Goal: Task Accomplishment & Management: Manage account settings

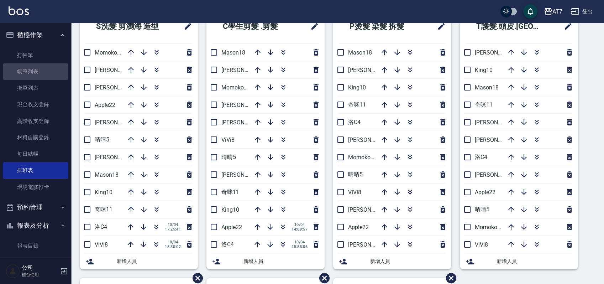
click at [39, 75] on link "帳單列表" at bounding box center [35, 71] width 65 height 16
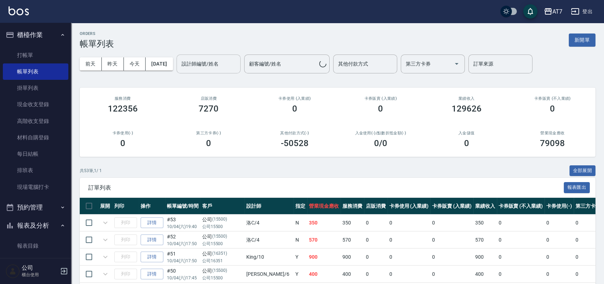
click at [233, 63] on input "設計師編號/姓名" at bounding box center [209, 64] width 58 height 12
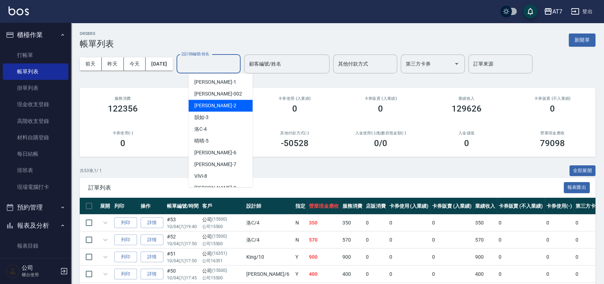
click at [225, 132] on div "洛C -4" at bounding box center [221, 129] width 64 height 12
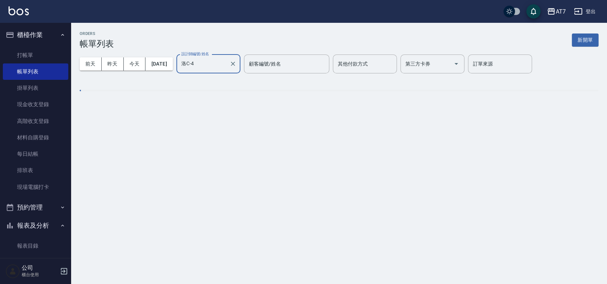
type input "洛C-4"
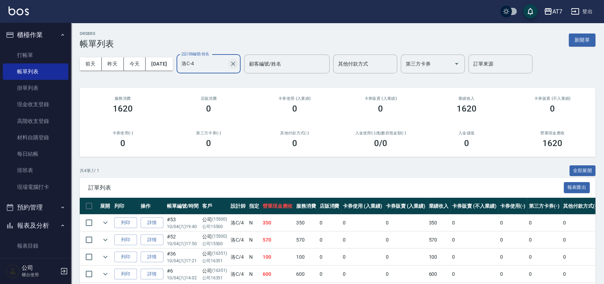
click at [237, 67] on icon "Clear" at bounding box center [233, 63] width 7 height 7
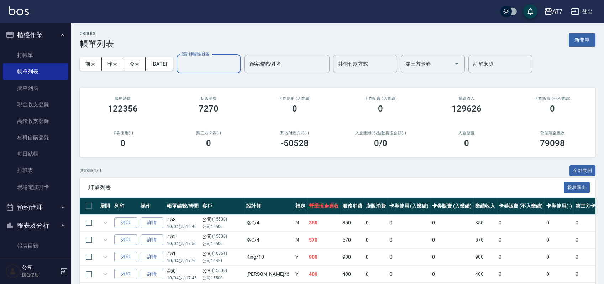
click at [32, 171] on link "排班表" at bounding box center [35, 170] width 65 height 16
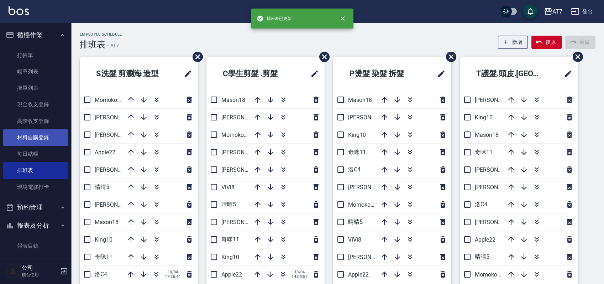
click at [32, 141] on link "材料自購登錄" at bounding box center [35, 137] width 65 height 16
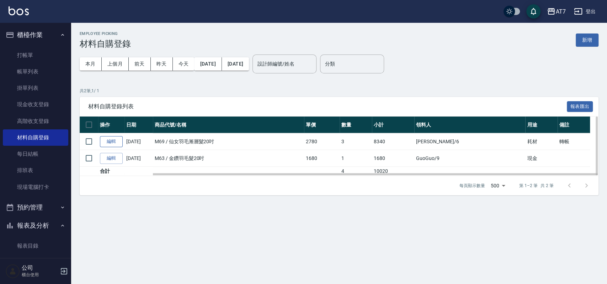
click at [120, 140] on link "編輯" at bounding box center [111, 141] width 23 height 11
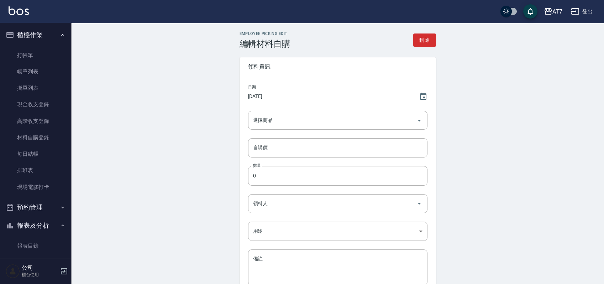
type input "仙女羽毛漸層髮20吋"
type input "2780"
type input "3"
type input "[PERSON_NAME]"
type input "耗材"
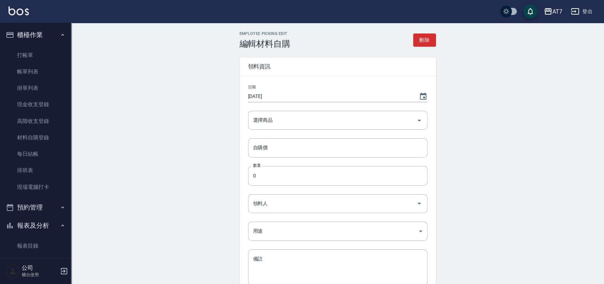
type textarea "轉帳"
click at [420, 119] on icon "Open" at bounding box center [419, 120] width 9 height 9
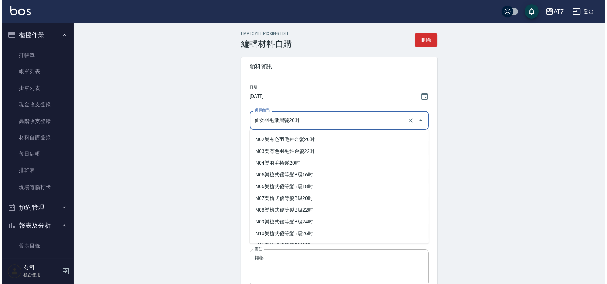
scroll to position [5802, 0]
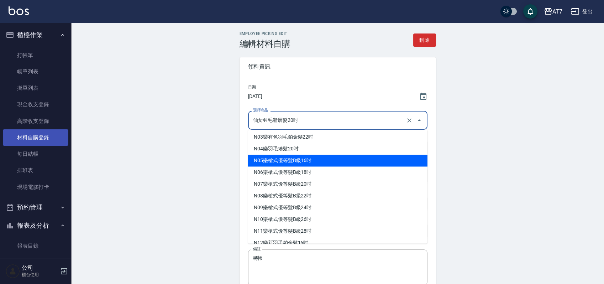
click at [43, 137] on link "材料自購登錄" at bounding box center [35, 137] width 65 height 16
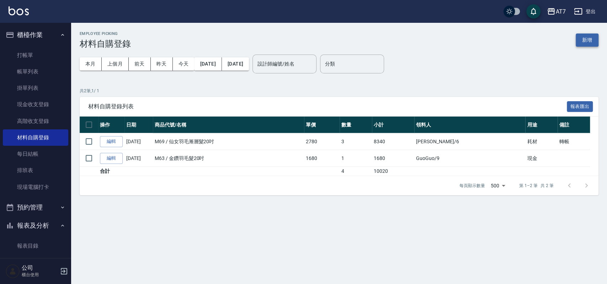
click at [589, 37] on button "新增" at bounding box center [587, 39] width 23 height 13
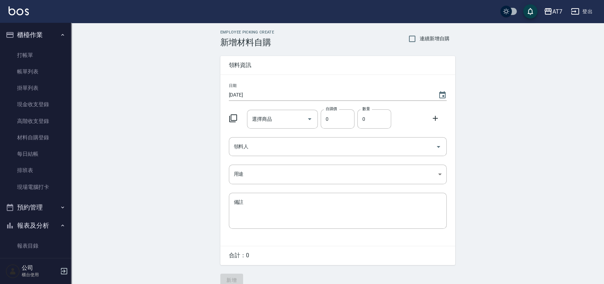
click at [233, 114] on icon at bounding box center [233, 118] width 9 height 9
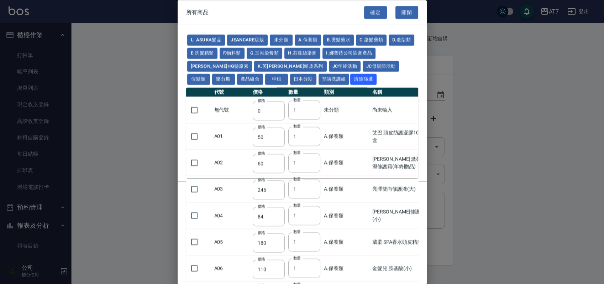
click at [233, 118] on td "無代號" at bounding box center [231, 109] width 38 height 26
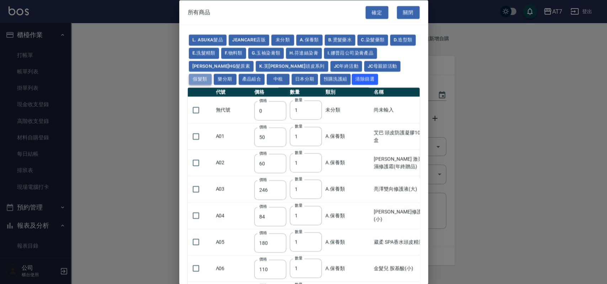
click at [212, 74] on button "假髮類" at bounding box center [200, 79] width 23 height 11
type input "62"
type input "64"
type input "800"
type input "80"
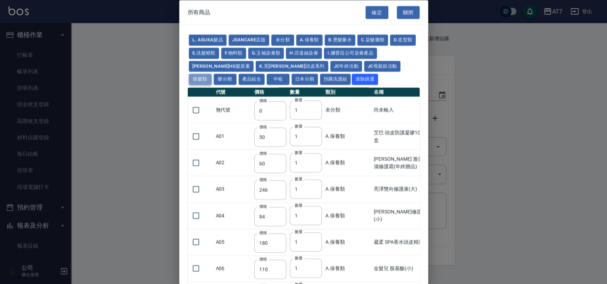
type input "350"
type input "25"
type input "400"
type input "100"
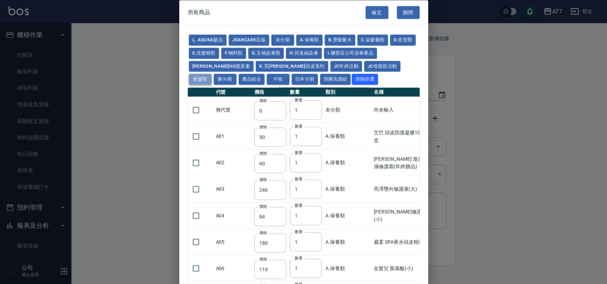
type input "880"
type input "930"
type input "980"
type input "1030"
type input "1130"
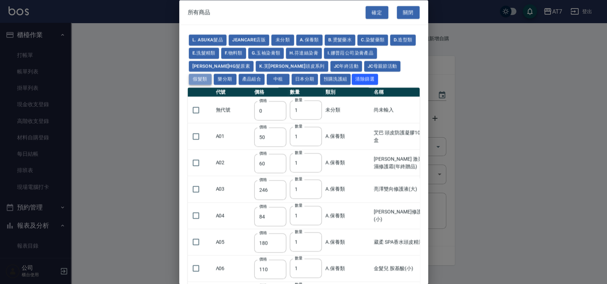
type input "1230"
type input "1330"
type input "1780"
type input "1980"
type input "2180"
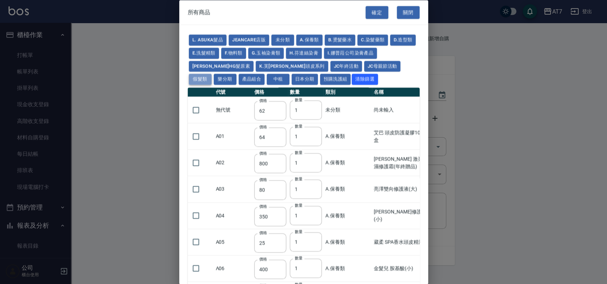
type input "2380"
type input "2580"
type input "2780"
type input "2980"
type input "1030"
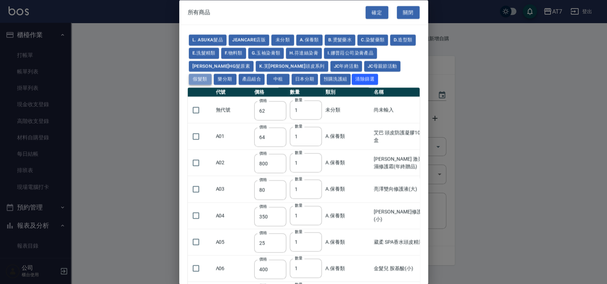
type input "1080"
type input "1130"
type input "1230"
type input "1280"
type input "1380"
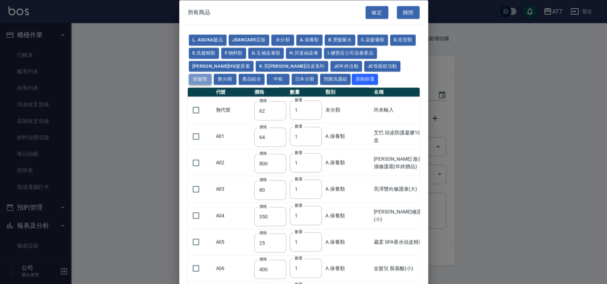
type input "2180"
type input "2380"
type input "2580"
type input "2780"
type input "2980"
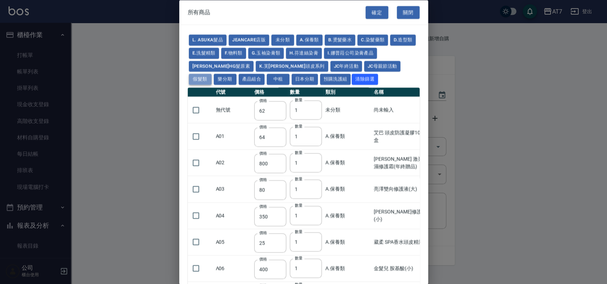
type input "730"
type input "780"
type input "830"
type input "930"
type input "980"
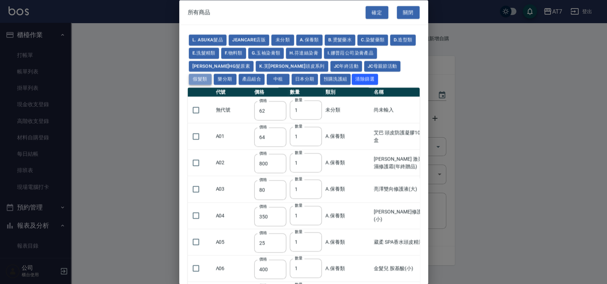
type input "560"
type input "775"
type input "580"
type input "2230"
type input "1180"
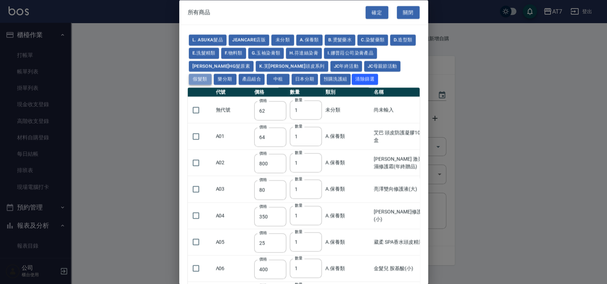
type input "1030"
type input "1080"
type input "1130"
type input "1180"
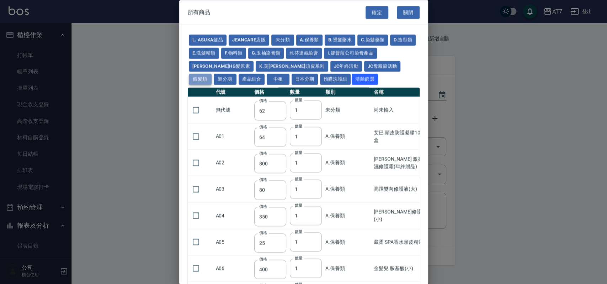
type input "1230"
type input "2130"
type input "2330"
type input "2530"
type input "930"
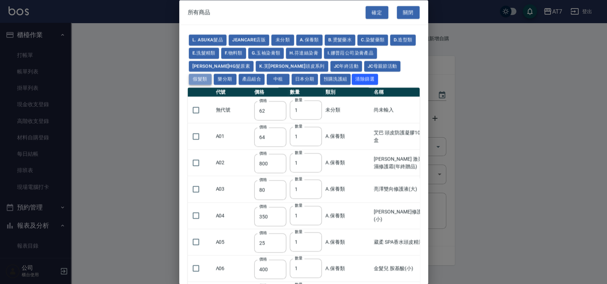
type input "170"
type input "1380"
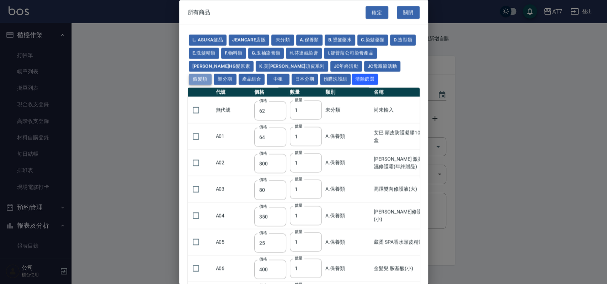
type input "1530"
type input "1680"
type input "1830"
type input "1980"
type input "2130"
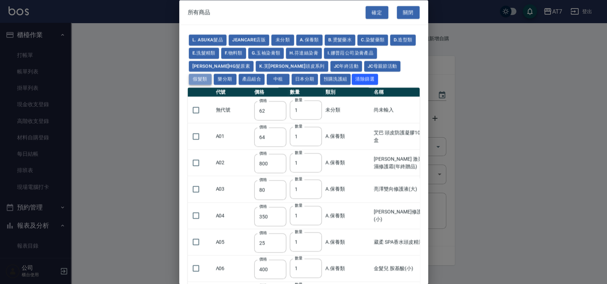
type input "1930"
type input "2730"
type input "2780"
type input "2980"
type input "2380"
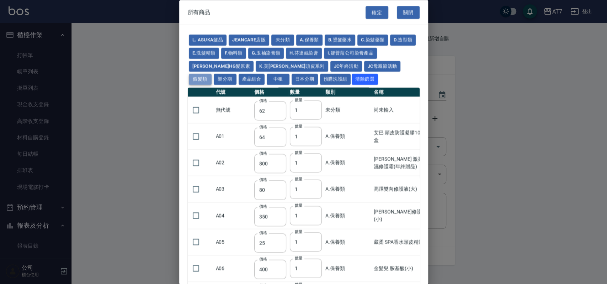
type input "2580"
type input "2780"
type input "2980"
type input "3180"
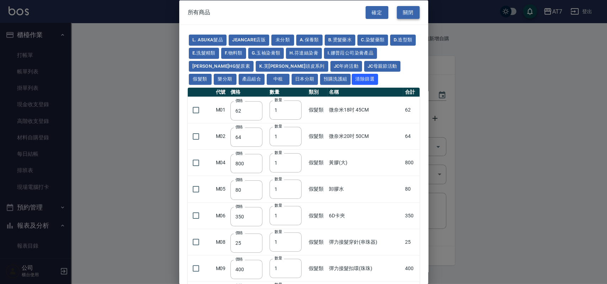
click at [404, 7] on button "關閉" at bounding box center [408, 12] width 23 height 13
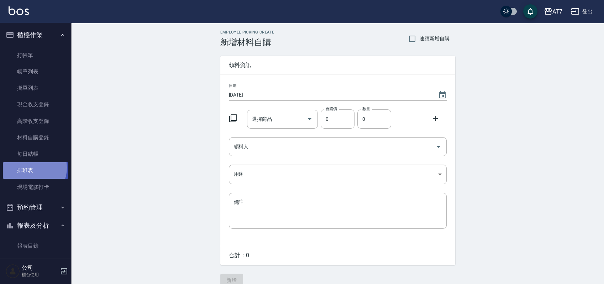
click at [31, 168] on link "排班表" at bounding box center [35, 170] width 65 height 16
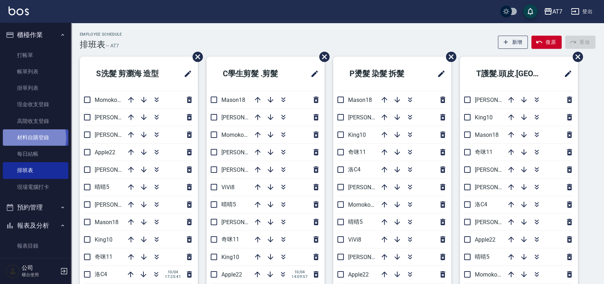
click at [29, 138] on link "材料自購登錄" at bounding box center [35, 137] width 65 height 16
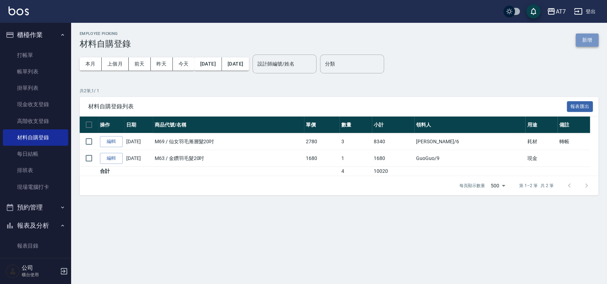
click at [587, 37] on button "新增" at bounding box center [587, 39] width 23 height 13
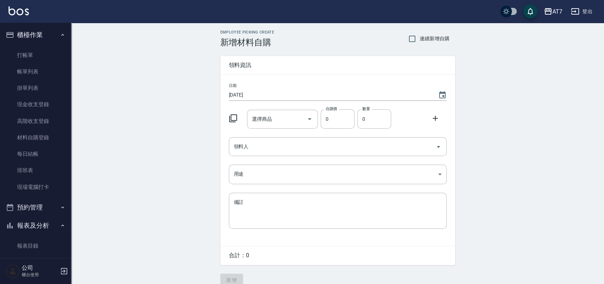
click at [234, 117] on icon at bounding box center [233, 118] width 9 height 9
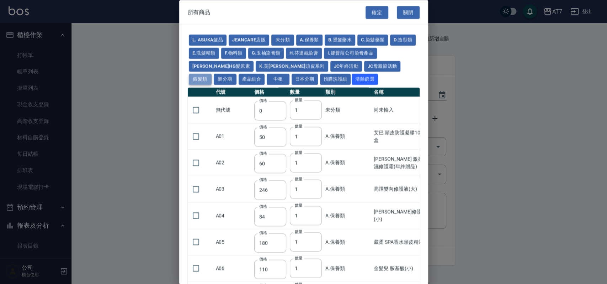
click at [212, 74] on button "假髮類" at bounding box center [200, 79] width 23 height 11
type input "62"
type input "64"
type input "800"
type input "80"
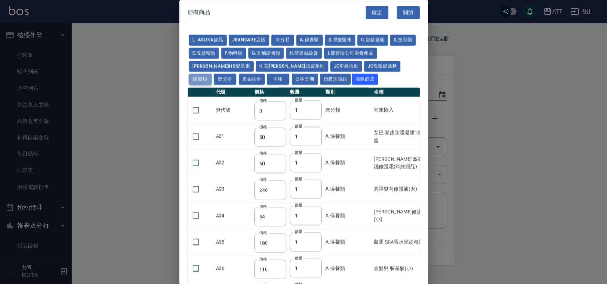
type input "350"
type input "25"
type input "400"
type input "100"
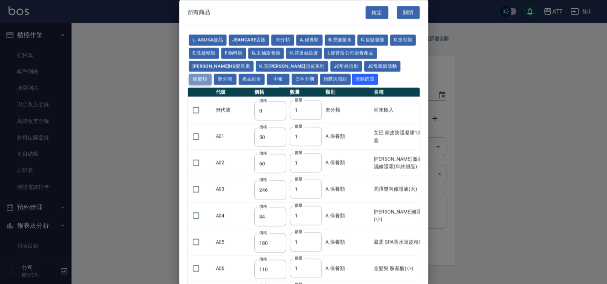
type input "880"
type input "930"
type input "980"
type input "1030"
type input "1130"
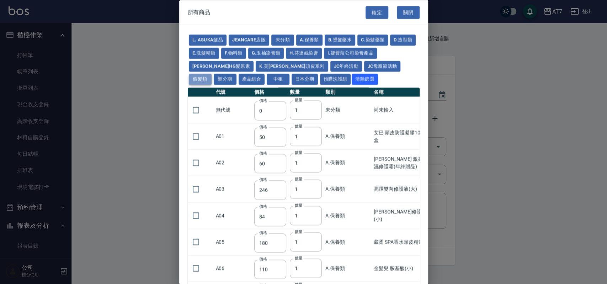
type input "1230"
type input "1330"
type input "1780"
type input "1980"
type input "2180"
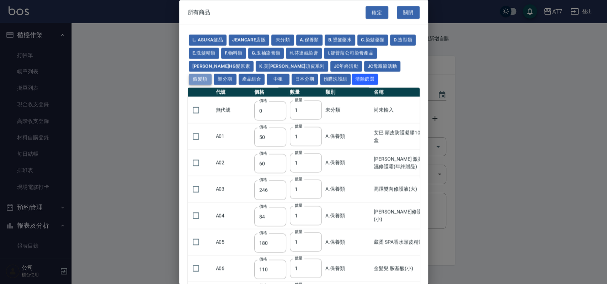
type input "2380"
type input "2580"
type input "2780"
type input "2980"
type input "1030"
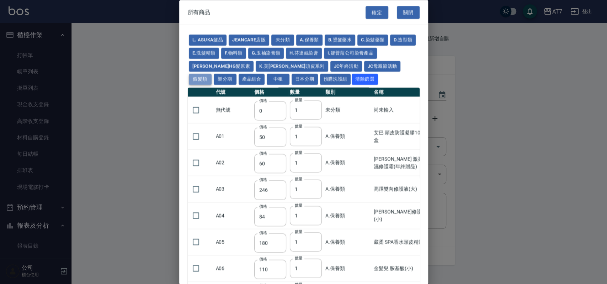
type input "1080"
type input "1130"
type input "1230"
type input "1280"
type input "1380"
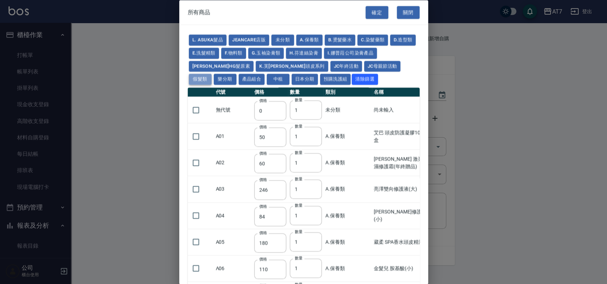
type input "2180"
type input "2380"
type input "2580"
type input "2780"
type input "2980"
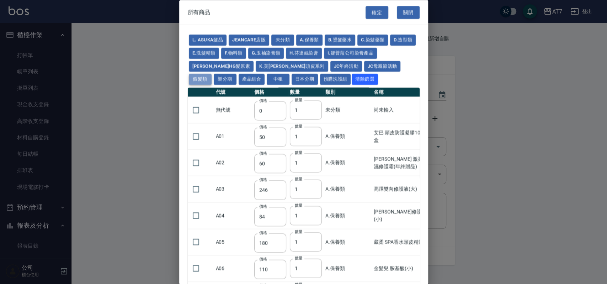
type input "730"
type input "780"
type input "830"
type input "930"
type input "980"
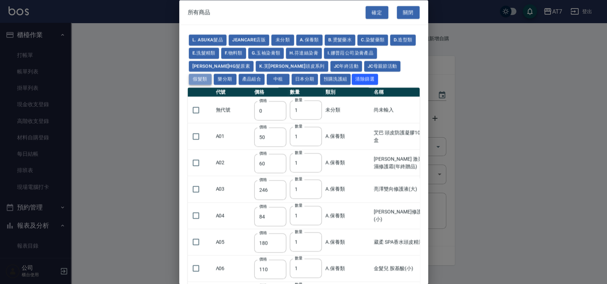
type input "560"
type input "775"
type input "580"
type input "2230"
type input "1180"
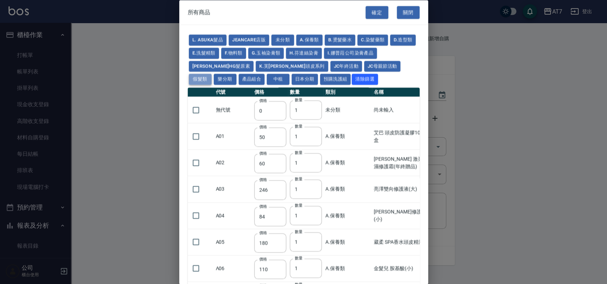
type input "1030"
type input "1080"
type input "1130"
type input "1180"
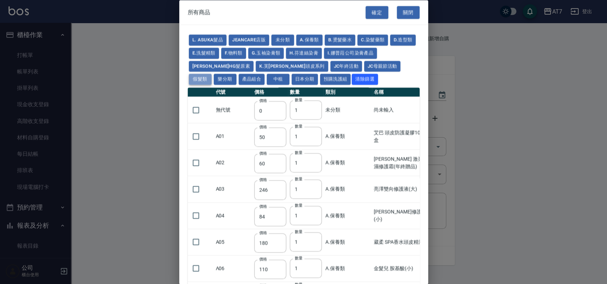
type input "1230"
type input "2130"
type input "2330"
type input "2530"
type input "930"
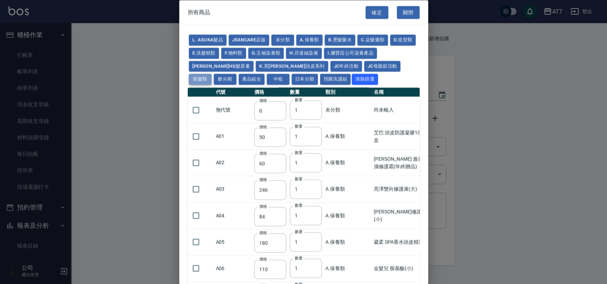
type input "170"
type input "1380"
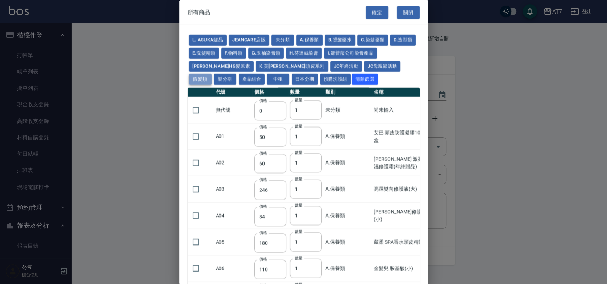
type input "1530"
type input "1680"
type input "1830"
type input "1980"
type input "2130"
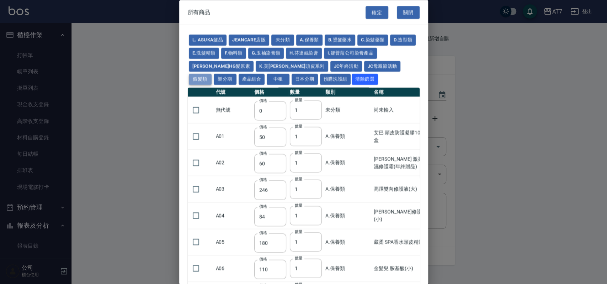
type input "1930"
type input "2730"
type input "2780"
type input "2980"
type input "2380"
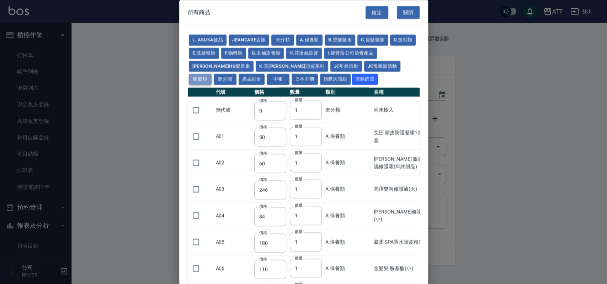
type input "2580"
type input "2780"
type input "2980"
type input "3180"
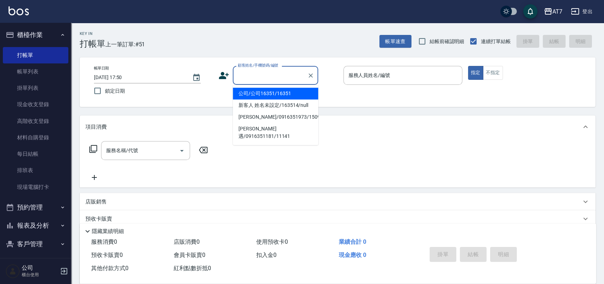
click at [284, 77] on input "顧客姓名/手機號碼/編號" at bounding box center [270, 75] width 68 height 12
type input "15500"
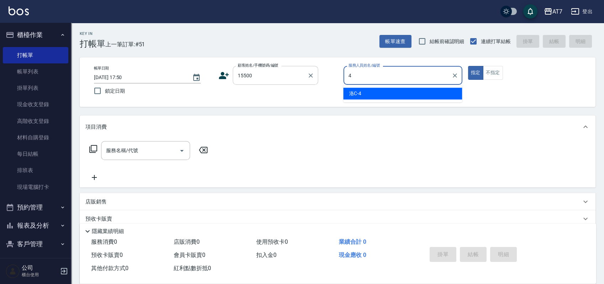
type input "洛C-4"
type button "true"
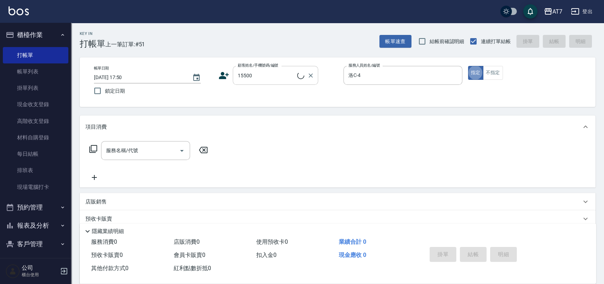
type input "公司/公司15500/15500"
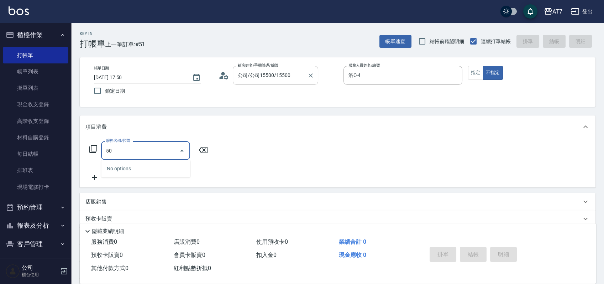
type input "501"
type input "30"
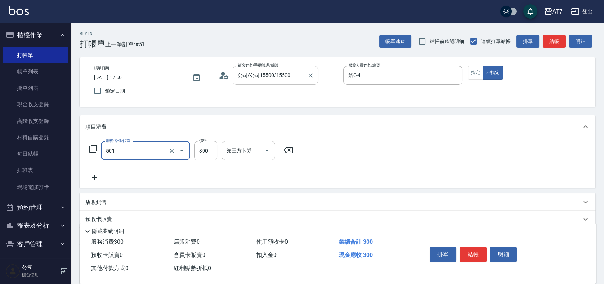
type input "洗髮(互助)(501)"
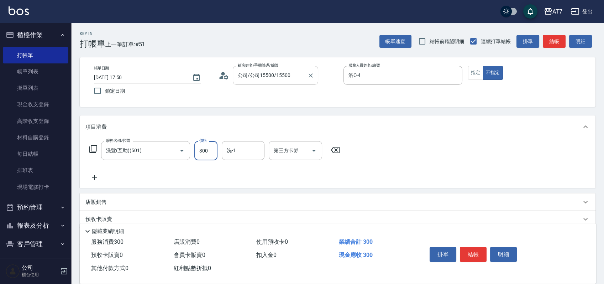
type input "2"
type input "0"
type input "25"
drag, startPoint x: 334, startPoint y: 153, endPoint x: 324, endPoint y: 152, distance: 10.0
click at [334, 153] on icon at bounding box center [335, 150] width 9 height 6
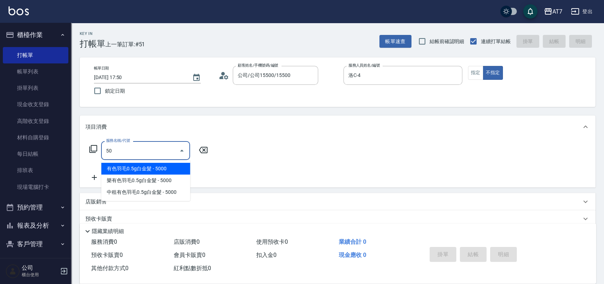
type input "500"
type input "30"
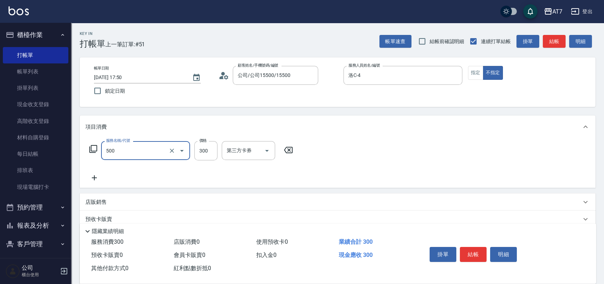
type input "洗髮(500)"
type input "0"
type input "25"
type input "20"
type input "250"
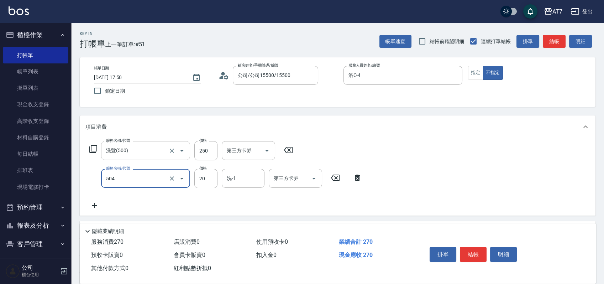
type input "潤絲(504)"
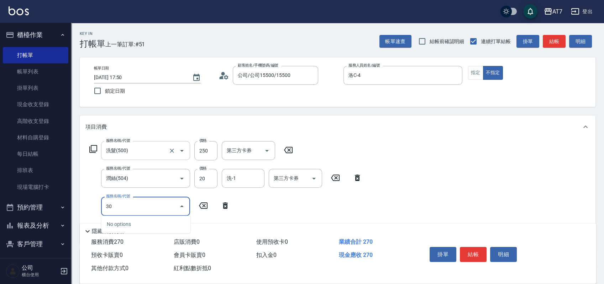
type input "301"
type input "50"
type input "學生剪髮(301)"
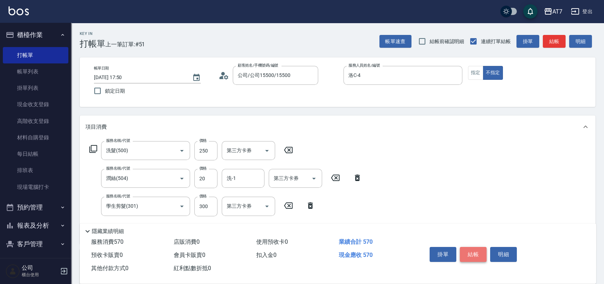
click at [475, 253] on button "結帳" at bounding box center [473, 254] width 27 height 15
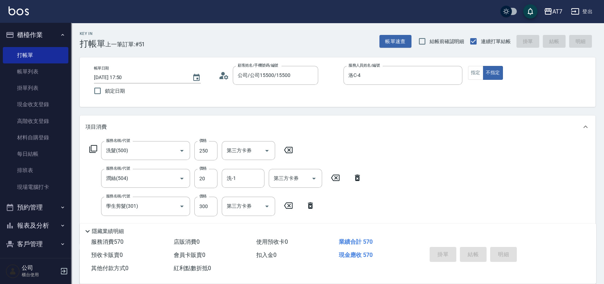
type input "2025/10/04 19:40"
type input "0"
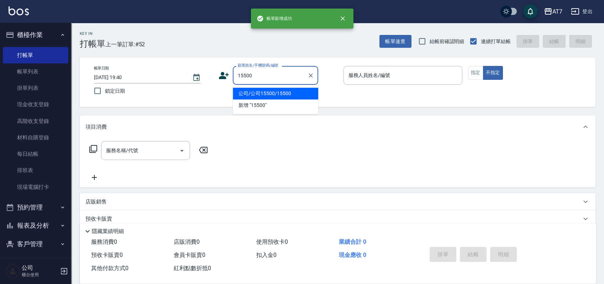
type input "公司/公司15500/15500"
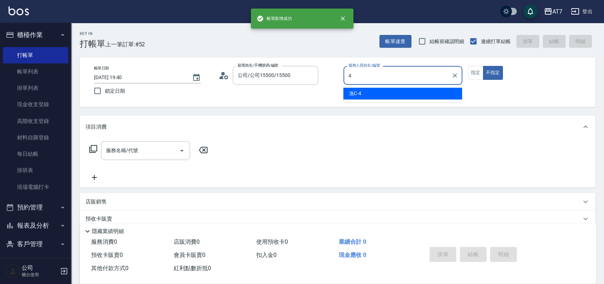
type input "洛C-4"
type button "false"
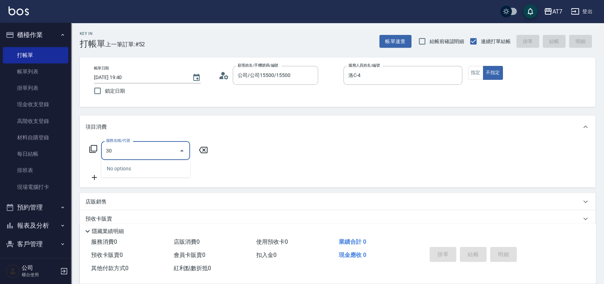
type input "302"
type input "30"
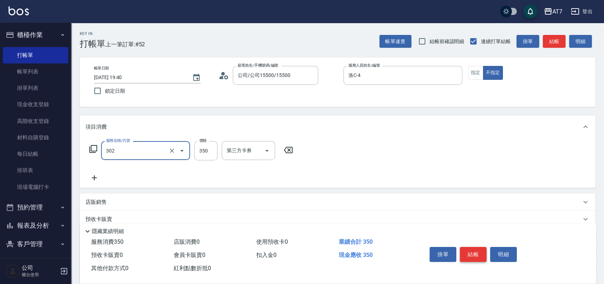
type input "剪髮(302)"
click at [475, 253] on button "結帳" at bounding box center [473, 254] width 27 height 15
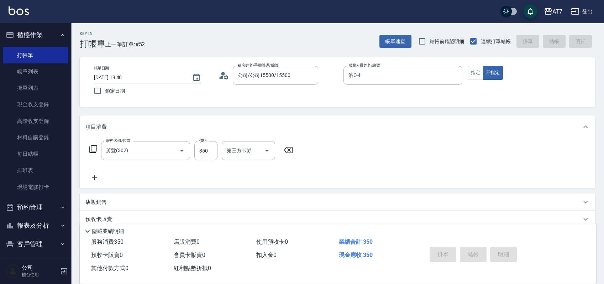
type input "0"
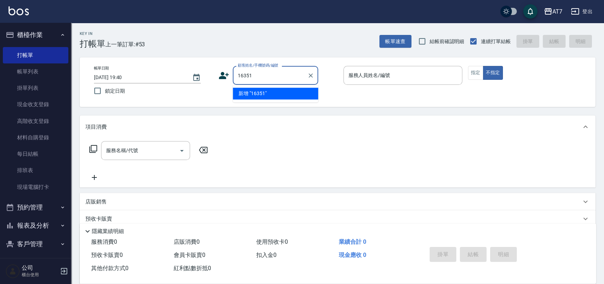
type input "16351"
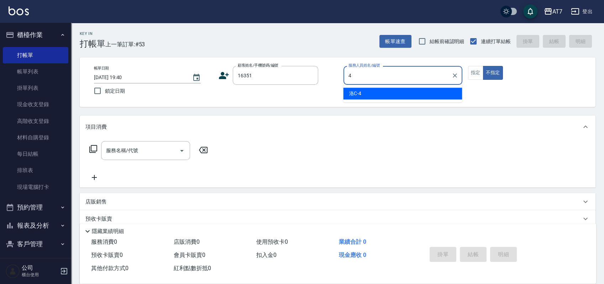
type input "洛C-4"
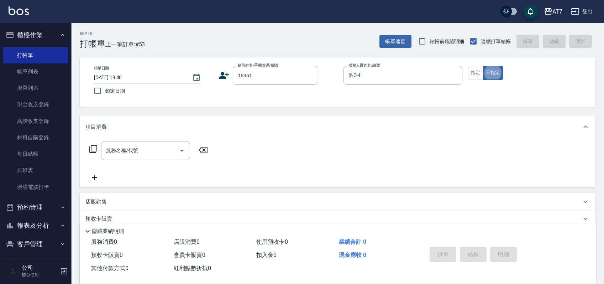
type input "公司/公司16351/16351"
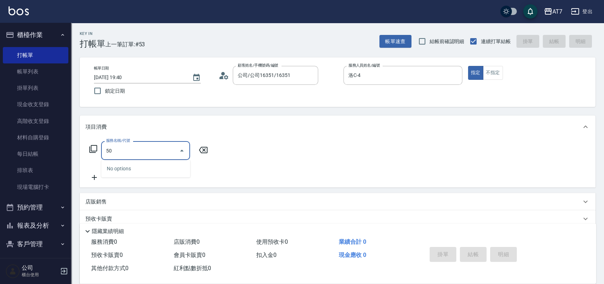
type input "501"
type input "30"
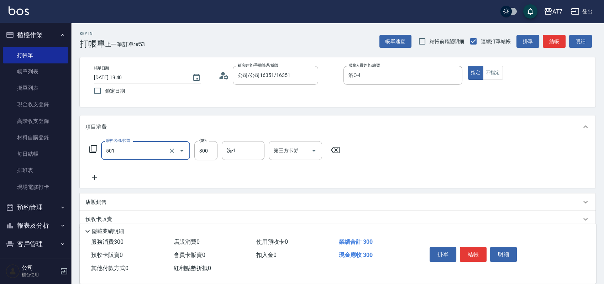
type input "洗髮(互助)(501)"
type input "2"
type input "0"
type input "250"
type input "20"
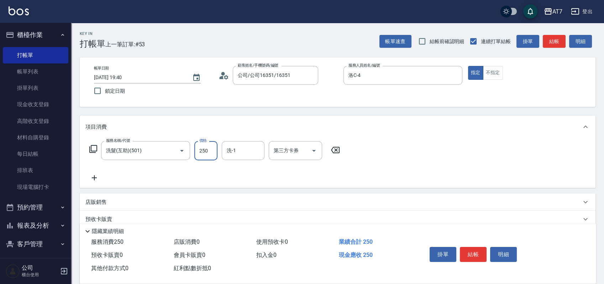
type input "250"
type input "Ruby-42"
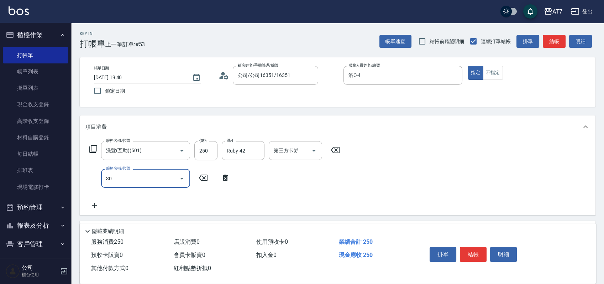
type input "302"
type input "60"
type input "剪髮(302)"
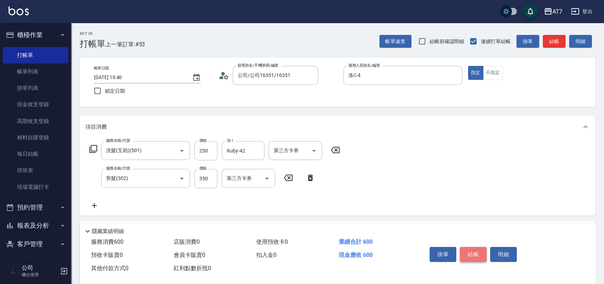
click at [461, 251] on button "結帳" at bounding box center [473, 254] width 27 height 15
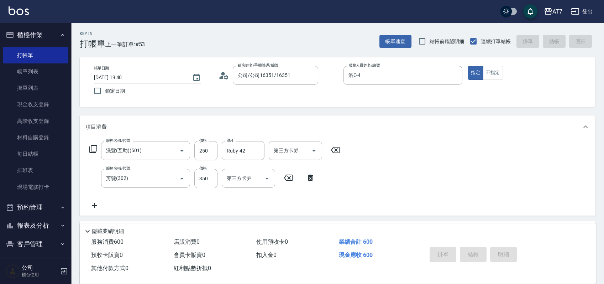
type input "2025/10/04 19:41"
type input "0"
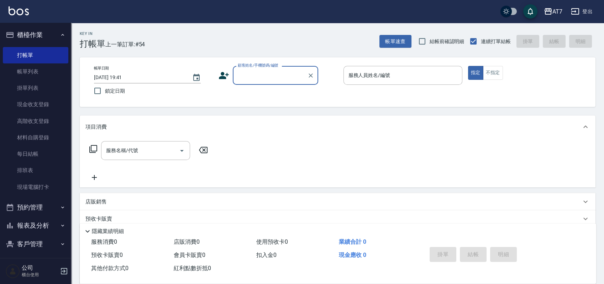
click at [278, 84] on div "顧客姓名/手機號碼/編號" at bounding box center [275, 75] width 85 height 19
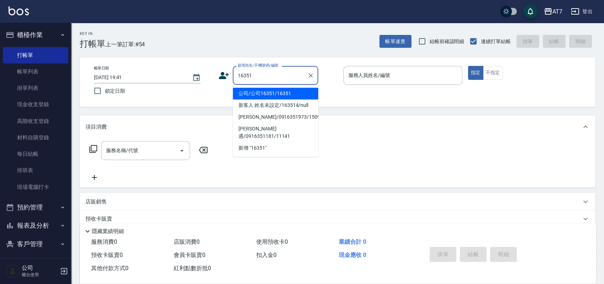
type input "公司/公司16351/16351"
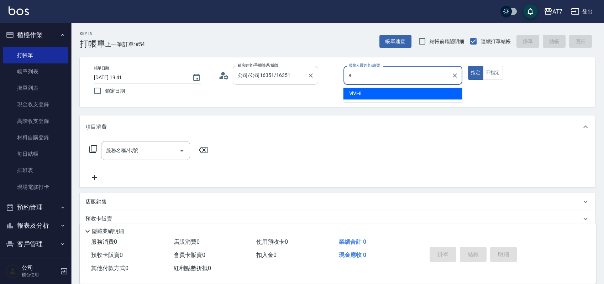
type input "ViVi-8"
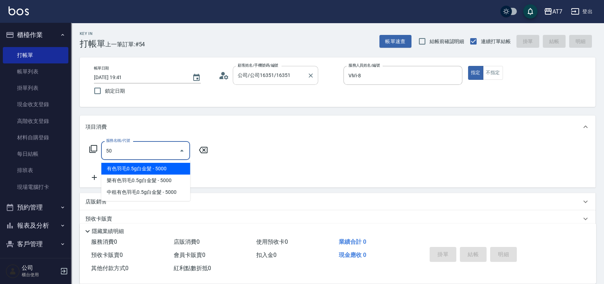
type input "501"
type input "30"
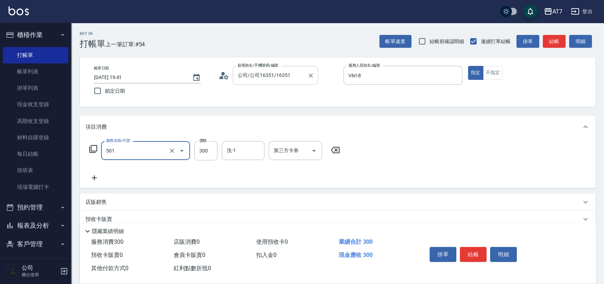
type input "洗髮(互助)(501)"
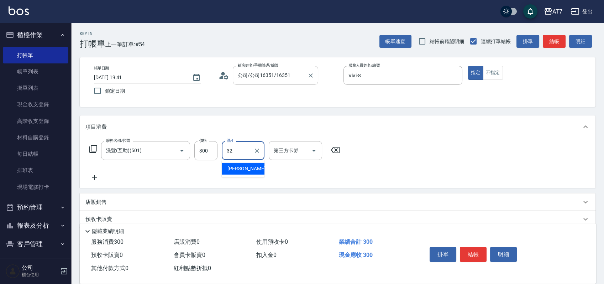
type input "小慈-32"
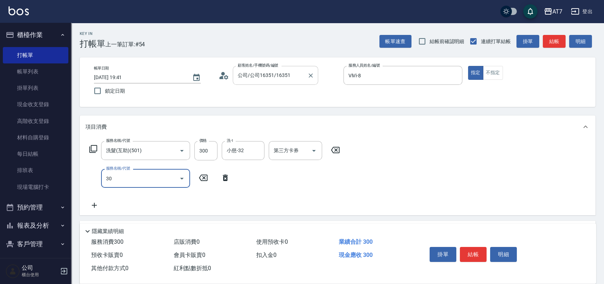
type input "302"
type input "60"
type input "剪髮(302)"
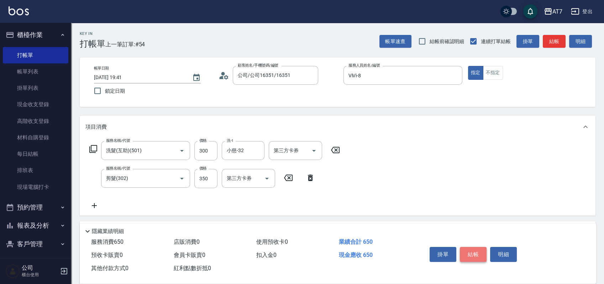
click at [461, 250] on button "結帳" at bounding box center [473, 254] width 27 height 15
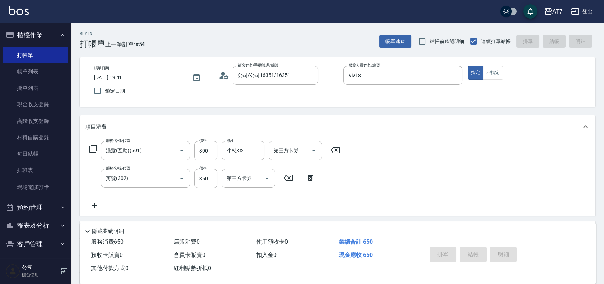
type input "2025/10/04 19:43"
type input "0"
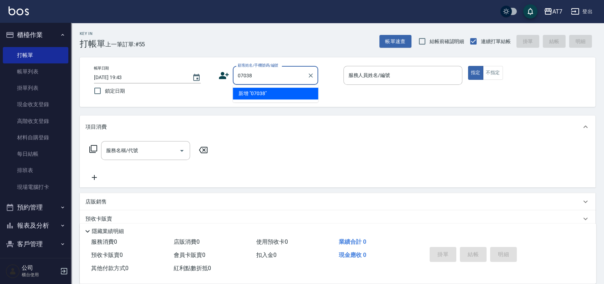
type input "07038"
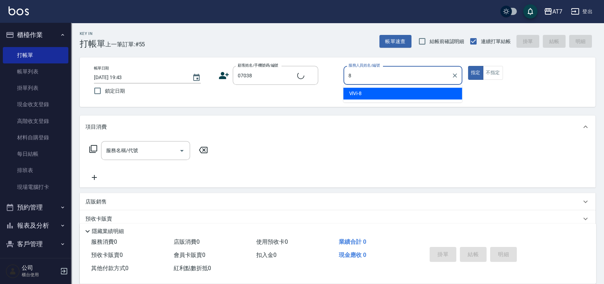
type input "8"
type input "公司/公司07038/07038"
type input "ViVi-8"
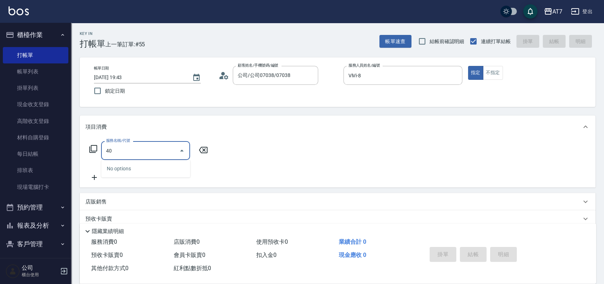
type input "401"
type input "150"
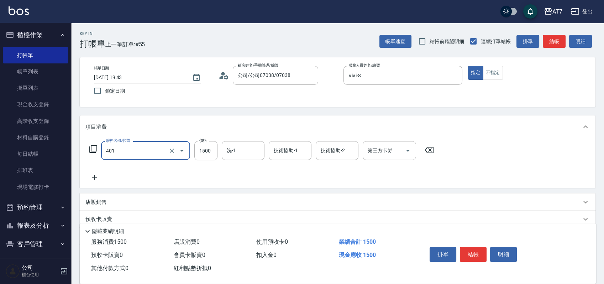
type input "染髮(互助)(401)"
type input "2"
type input "0"
type input "259"
type input "20"
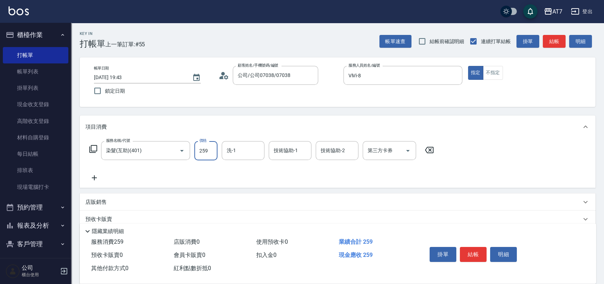
type input "2599"
type input "250"
type input "2599"
type input "小慈-32"
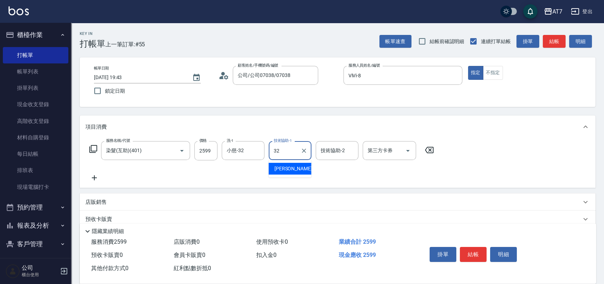
type input "小慈-32"
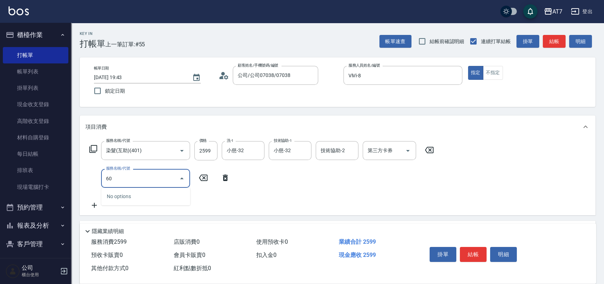
type input "609"
type input "500"
type input "鉑金護髮M（自領(609)"
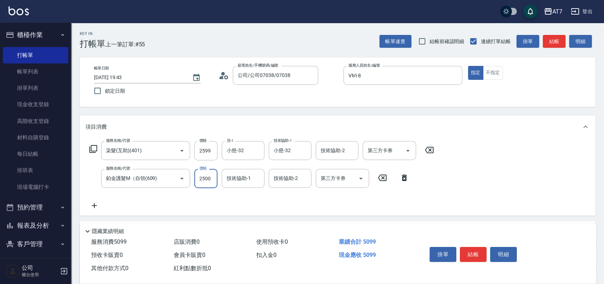
type input "2"
type input "260"
type input "230"
type input "280"
type input "2300"
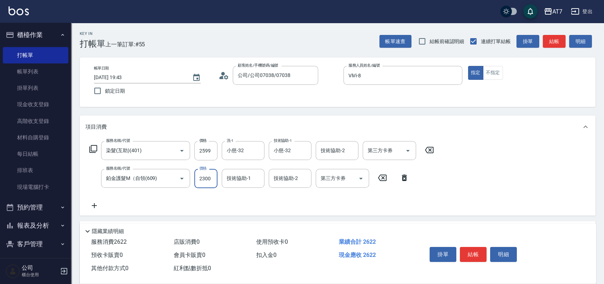
type input "480"
type input "2300"
type input "小慈-32"
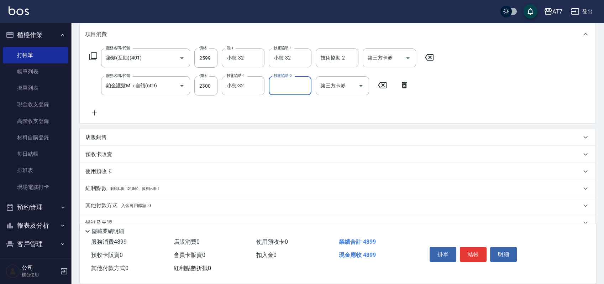
scroll to position [95, 0]
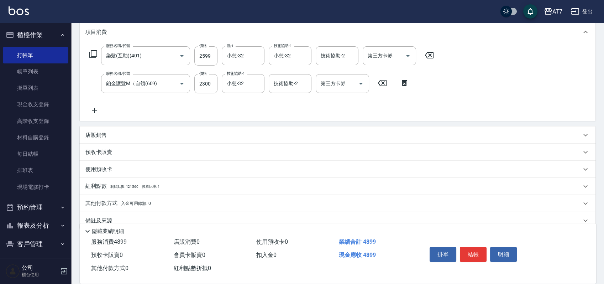
click at [343, 135] on div "店販銷售" at bounding box center [333, 134] width 496 height 7
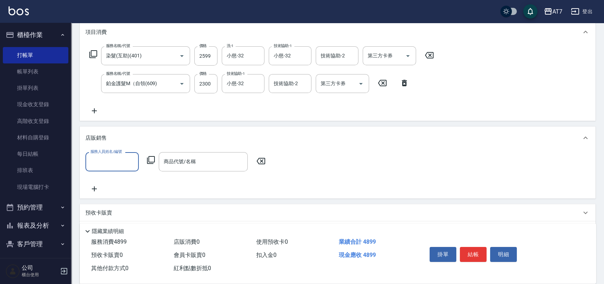
scroll to position [0, 0]
type input "ViVi-8"
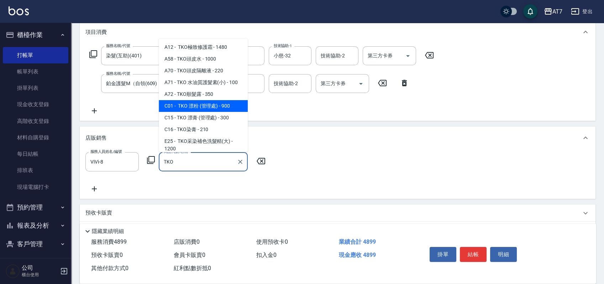
scroll to position [47, 0]
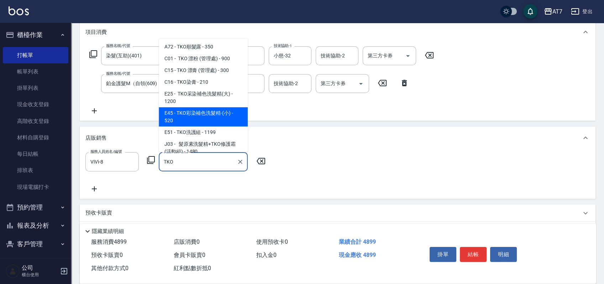
click at [222, 111] on span "E45 - TKO彩染補色洗髮精-(小) - 520" at bounding box center [203, 116] width 89 height 19
type input "TKO彩染補色洗髮精-(小)"
type input "540"
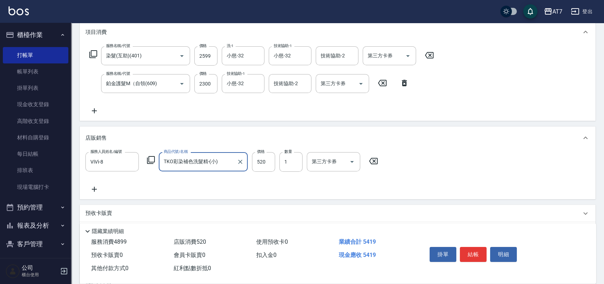
type input "TKO彩染補色洗髮精-(小)"
type input "4"
type input "490"
type input "468"
type input "530"
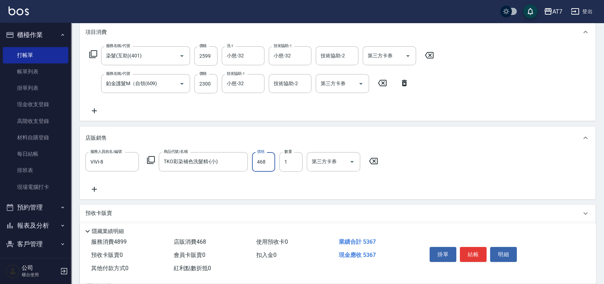
scroll to position [0, 0]
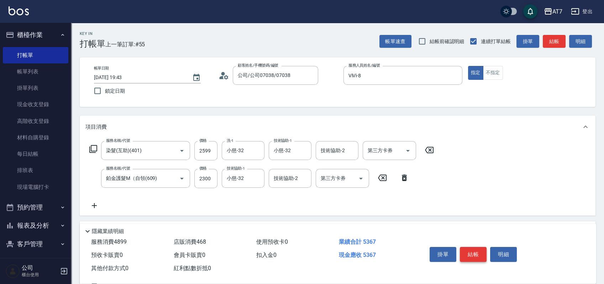
type input "468"
click at [472, 248] on button "結帳" at bounding box center [473, 254] width 27 height 15
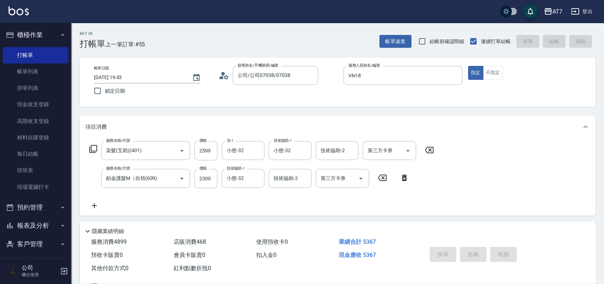
type input "2025/10/04 19:45"
type input "0"
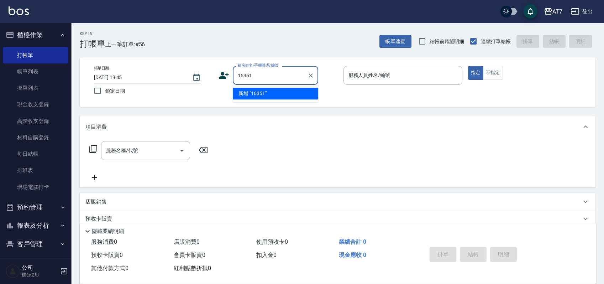
type input "16351"
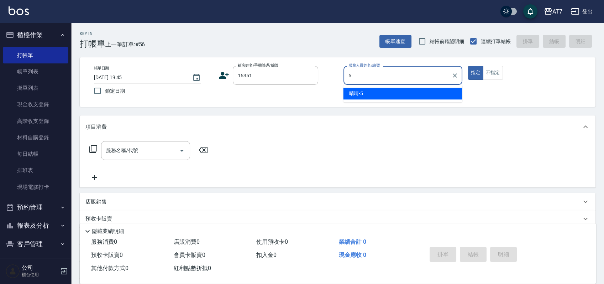
type input "晴晴-5"
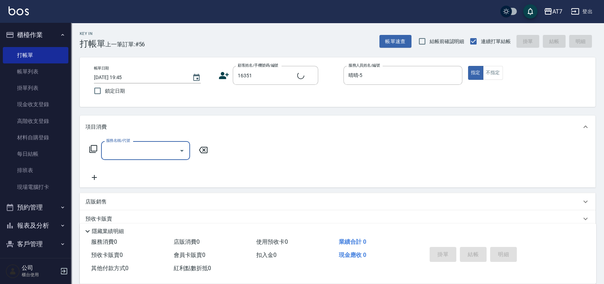
type input "公司/公司16351/16351"
type input "400"
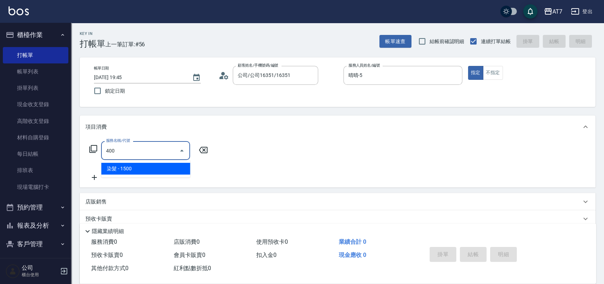
type input "150"
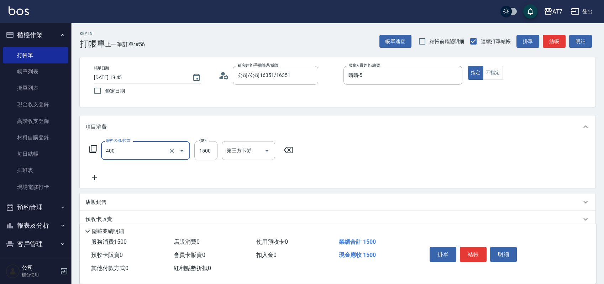
type input "染髮(400)"
type input "3"
type input "0"
type input "31"
type input "30"
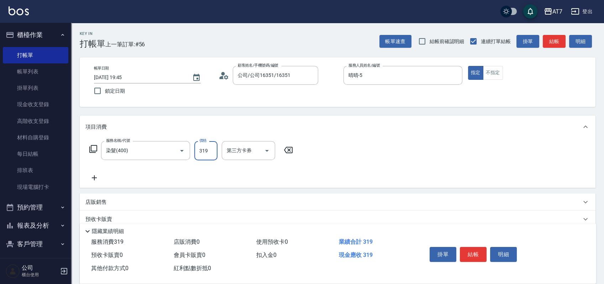
type input "3199"
type input "310"
type input "3199"
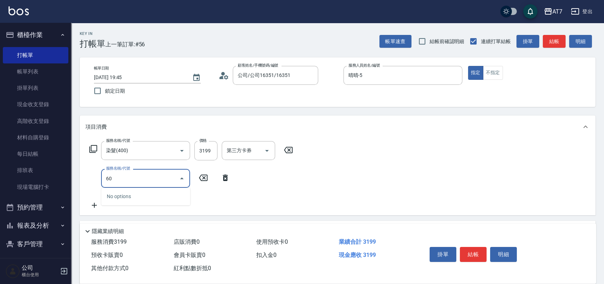
type input "608"
type input "510"
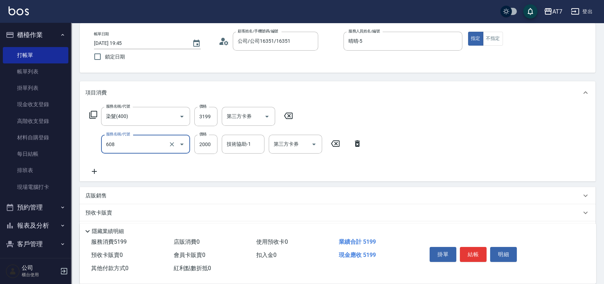
scroll to position [47, 0]
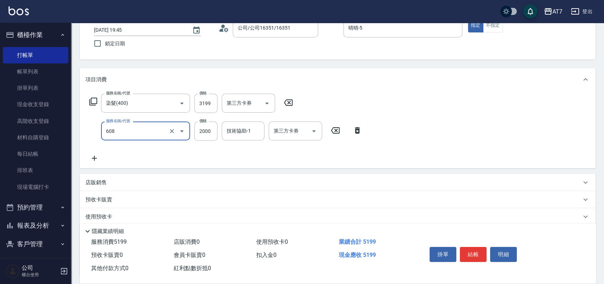
type input "鉑金護髮S（自領(608)"
click at [345, 181] on div "店販銷售" at bounding box center [333, 182] width 496 height 7
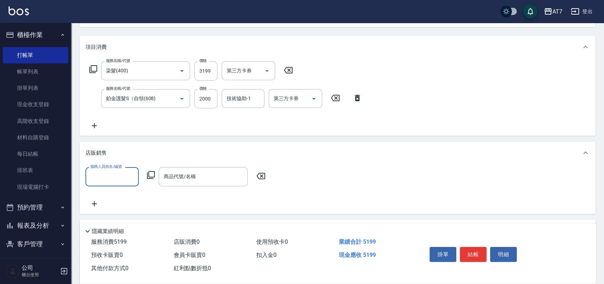
scroll to position [95, 0]
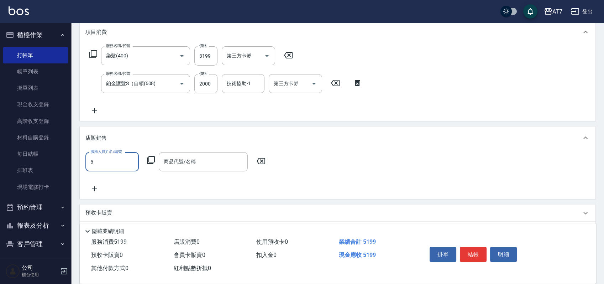
type input "晴晴-5"
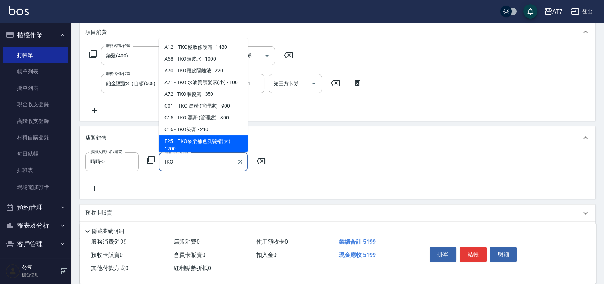
click at [206, 147] on span "E25 - TKO采染補色洗髮精(大) - 1200" at bounding box center [203, 144] width 89 height 19
type input "TKO采染補色洗髮精(大)"
type input "630"
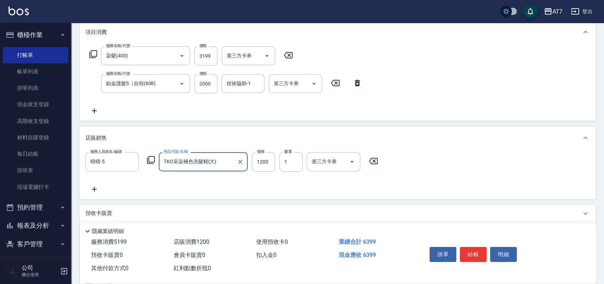
type input "TKO采染補色洗髮精(大)"
type input "1"
type input "520"
type input "108"
type input "530"
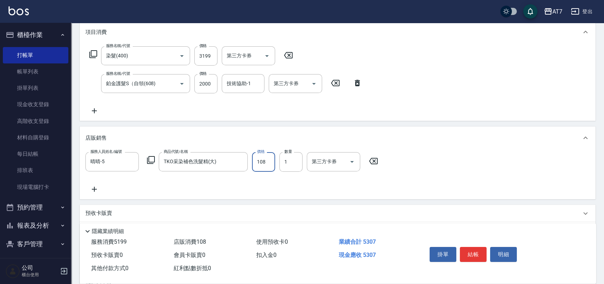
type input "1080"
type input "620"
type input "1080"
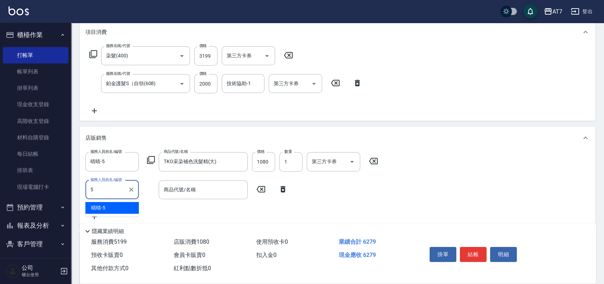
type input "晴晴-5"
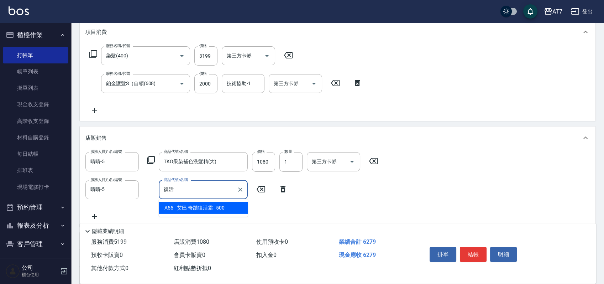
type input "艾巴 奇蹟復活霜"
type input "670"
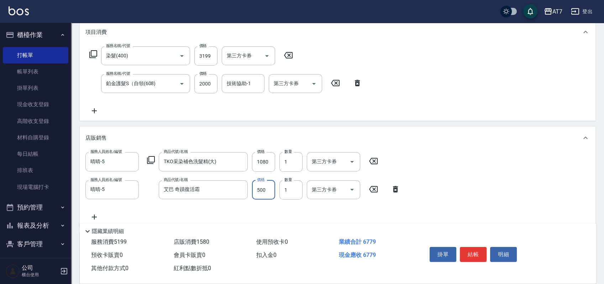
type input "4"
type input "620"
type input "45"
type input "630"
type input "450"
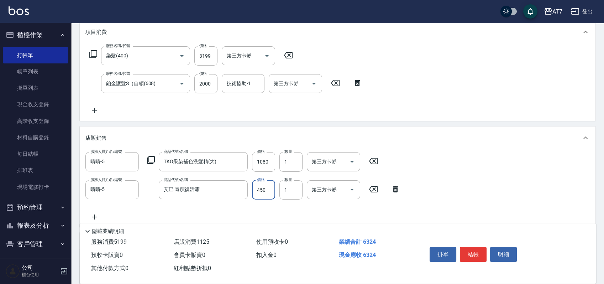
type input "670"
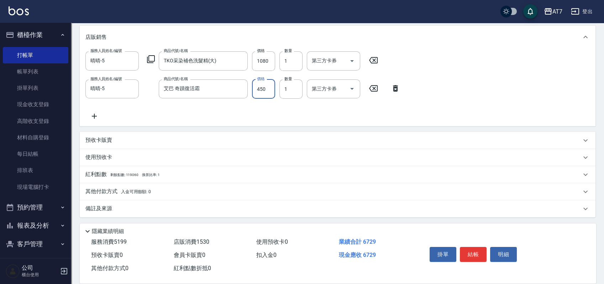
scroll to position [196, 0]
type input "450"
click at [220, 189] on div "其他付款方式 入金可用餘額: 0" at bounding box center [333, 191] width 496 height 8
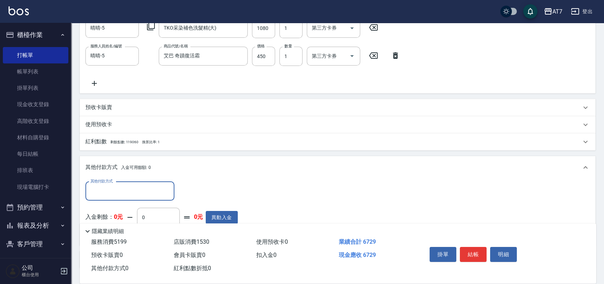
scroll to position [243, 0]
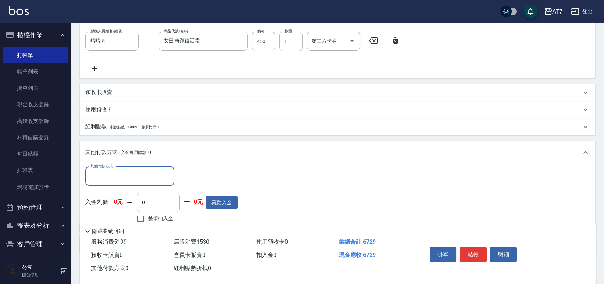
click at [119, 178] on input "其他付款方式" at bounding box center [130, 176] width 83 height 12
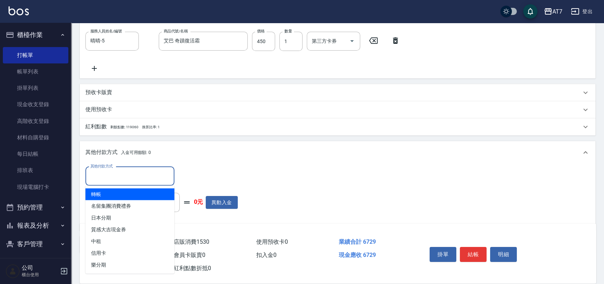
click at [117, 192] on span "轉帳" at bounding box center [129, 194] width 89 height 12
type input "轉帳"
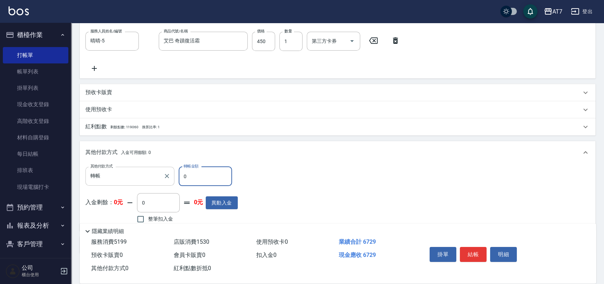
type input "60"
type input "660"
type input "670"
type input "600"
type input "67"
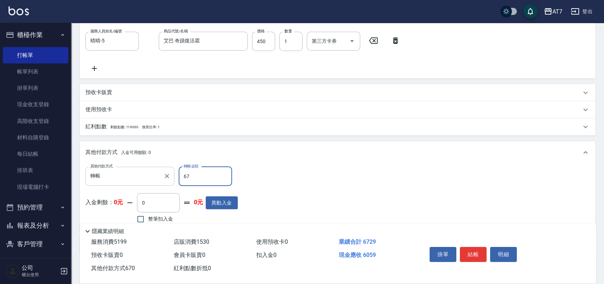
type input "660"
type input "672"
type input "600"
type input "6729"
type input "0"
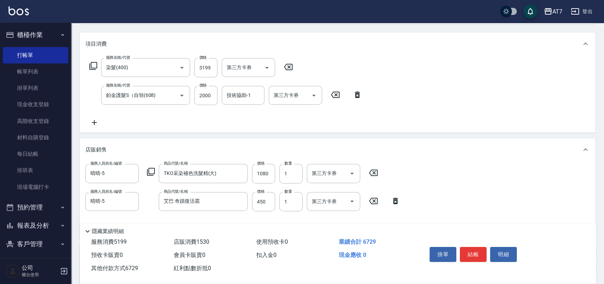
scroll to position [6, 0]
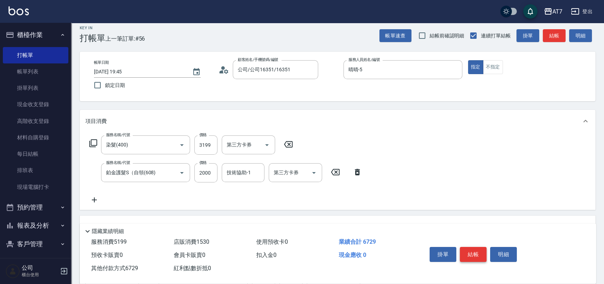
type input "6729"
click at [471, 249] on button "結帳" at bounding box center [473, 254] width 27 height 15
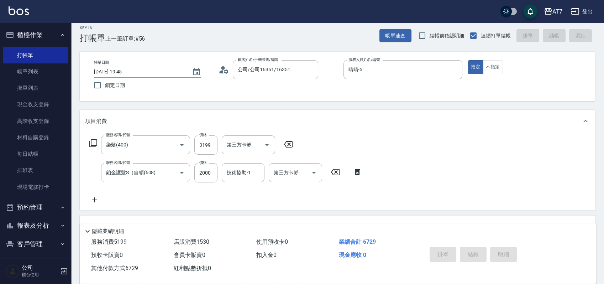
type input "2025/10/04 19:47"
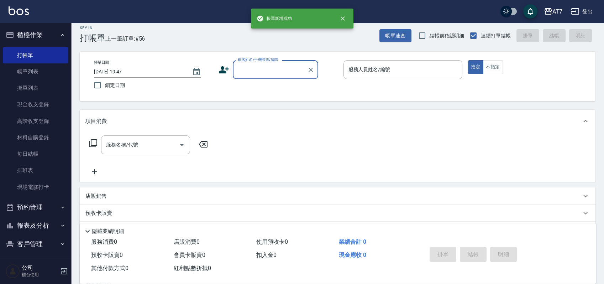
scroll to position [0, 0]
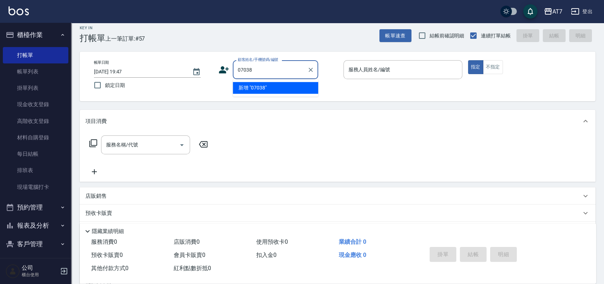
type input "07038"
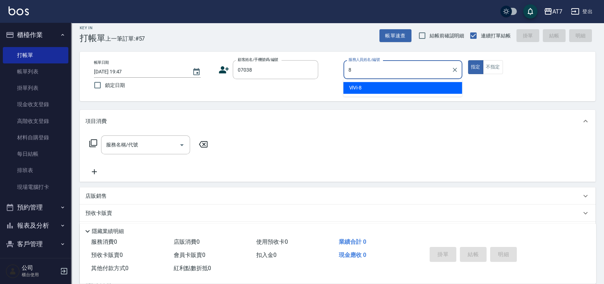
type input "ViVi-8"
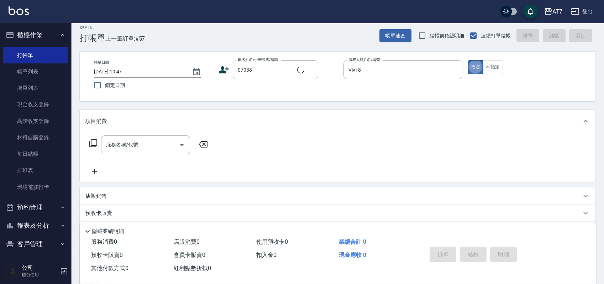
type input "公司/公司07038/07038"
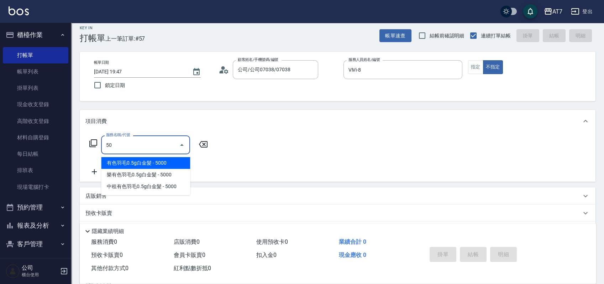
type input "501"
type input "30"
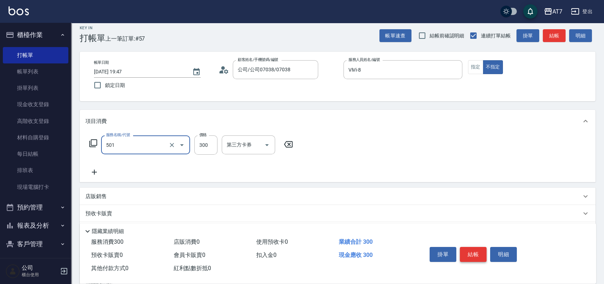
type input "洗髮(互助)(501)"
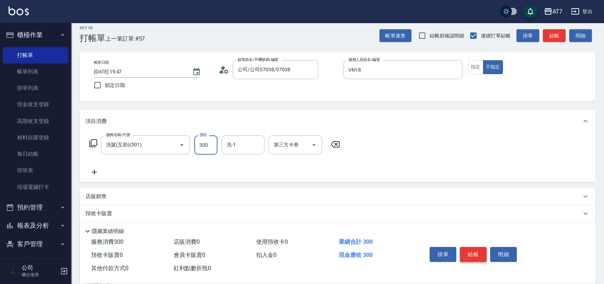
type input "0"
type input "350"
type input "30"
type input "350"
type input "小慈-32"
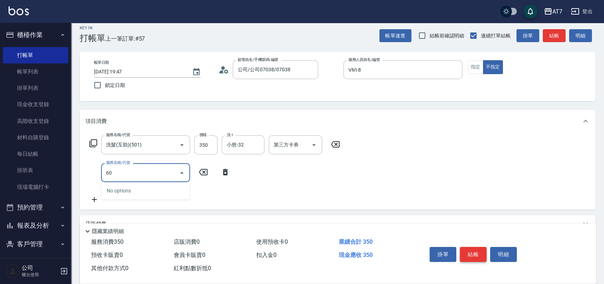
type input "6"
type input "301"
type input "60"
type input "學生剪髮(301)"
click at [471, 249] on button "結帳" at bounding box center [473, 254] width 27 height 15
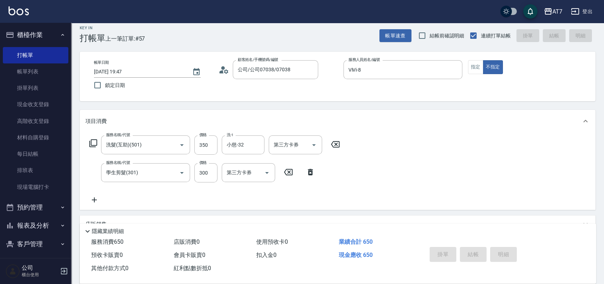
type input "2025/10/04 19:48"
type input "0"
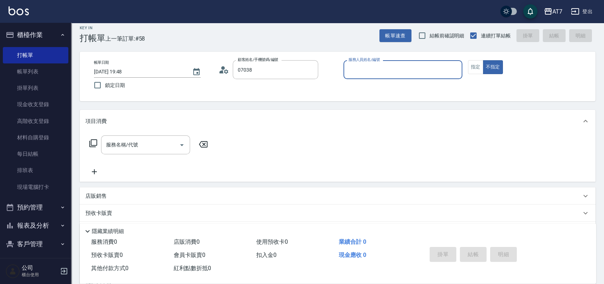
type input "公司/公司07038/07038"
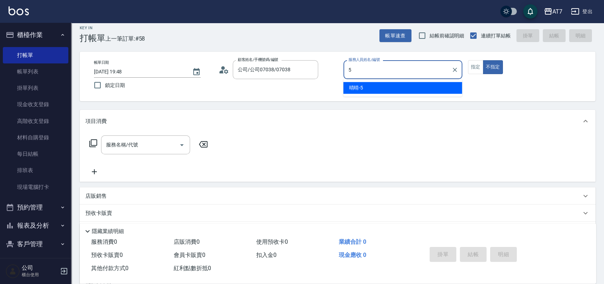
type input "晴晴-5"
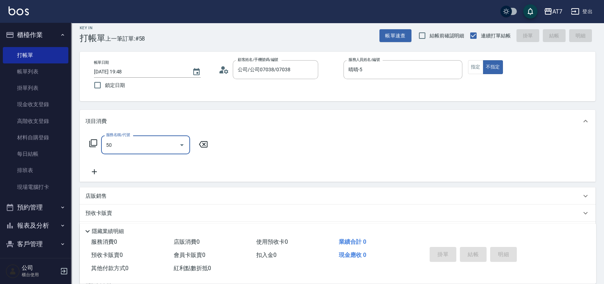
type input "501"
type input "30"
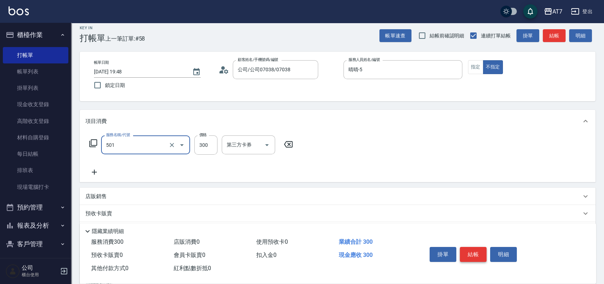
type input "洗髮(互助)(501)"
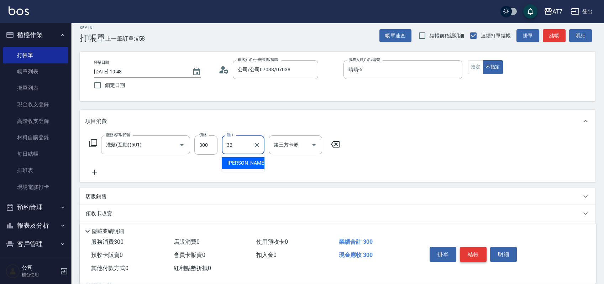
type input "小慈-32"
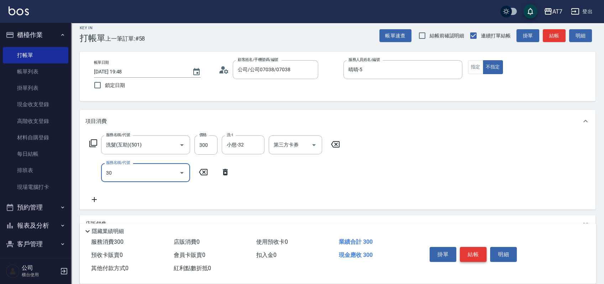
type input "302"
type input "60"
type input "剪髮(302)"
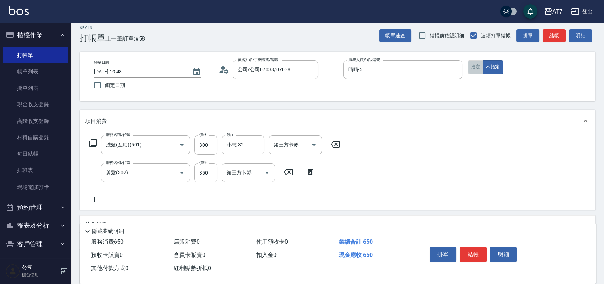
drag, startPoint x: 478, startPoint y: 70, endPoint x: 494, endPoint y: 142, distance: 74.2
click at [478, 70] on button "指定" at bounding box center [475, 67] width 15 height 14
click at [474, 249] on button "結帳" at bounding box center [473, 254] width 27 height 15
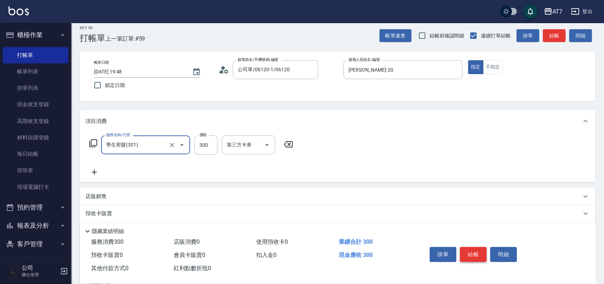
click at [474, 249] on button "結帳" at bounding box center [473, 254] width 27 height 15
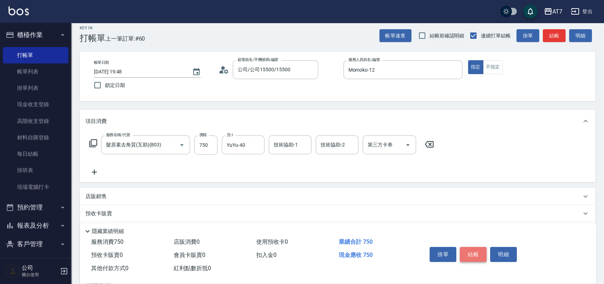
click at [474, 249] on button "結帳" at bounding box center [473, 254] width 27 height 15
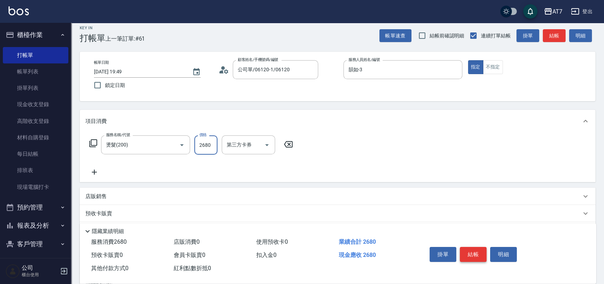
click at [474, 249] on button "結帳" at bounding box center [473, 254] width 27 height 15
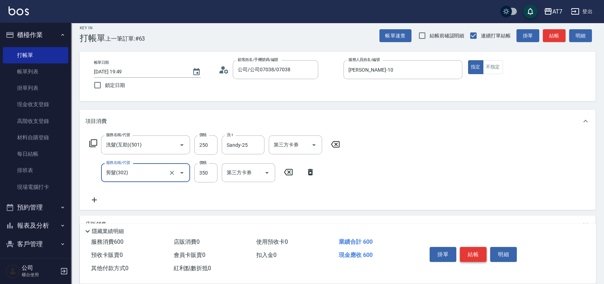
click at [474, 249] on button "結帳" at bounding box center [473, 254] width 27 height 15
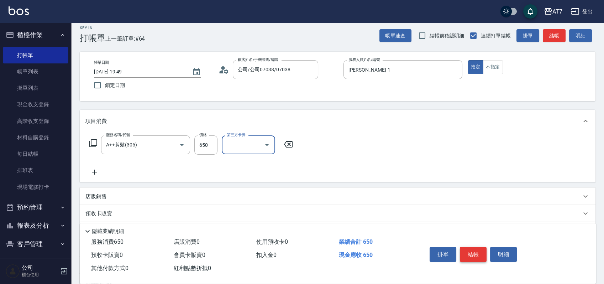
click at [474, 249] on button "結帳" at bounding box center [473, 254] width 27 height 15
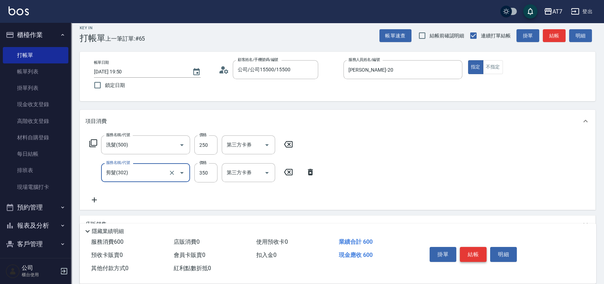
click at [474, 249] on button "結帳" at bounding box center [473, 254] width 27 height 15
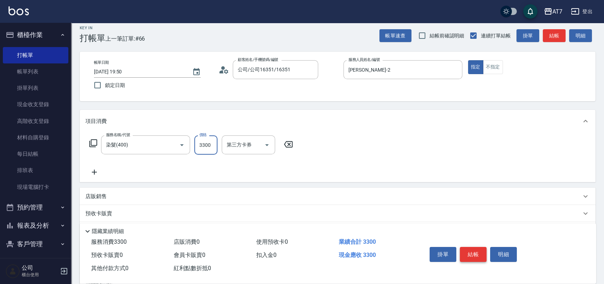
click at [474, 249] on button "結帳" at bounding box center [473, 254] width 27 height 15
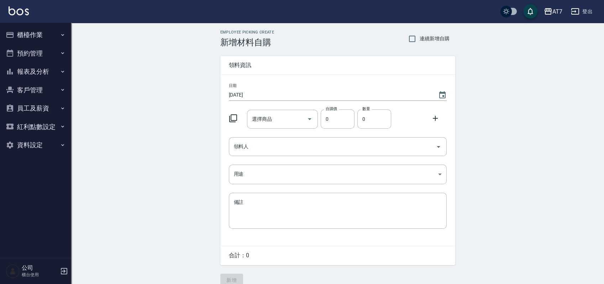
click at [233, 117] on icon at bounding box center [233, 118] width 9 height 9
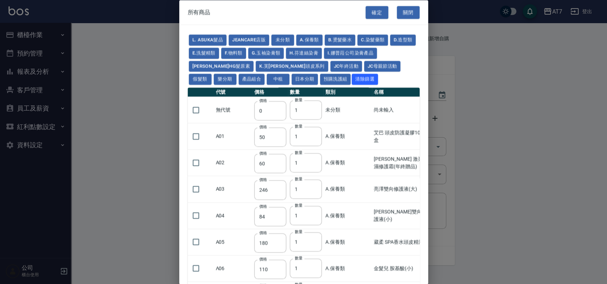
click at [352, 72] on div "L. ASUKA髮品 JeanCare店販 未分類 A.保養類 B.燙髮藥水 C.染髮藥類 D.造型類 E.洗髮精類 F.物料類 G.玉袖染膏類 H.芬達絲染…" at bounding box center [304, 59] width 232 height 52
click at [212, 74] on button "假髮類" at bounding box center [200, 79] width 23 height 11
type input "2780"
type input "80"
type input "350"
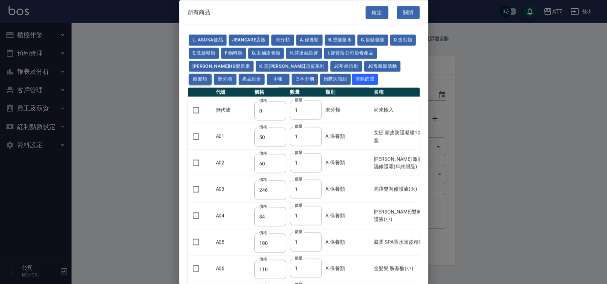
type input "25"
type input "400"
type input "100"
type input "880"
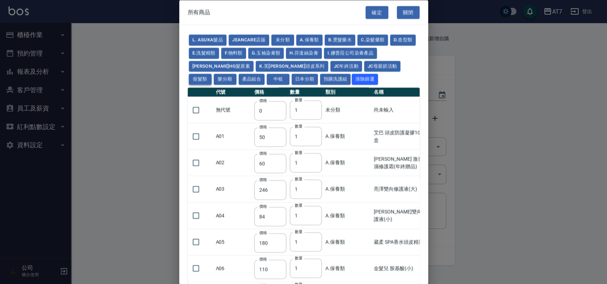
type input "930"
type input "980"
type input "1030"
type input "1130"
type input "1230"
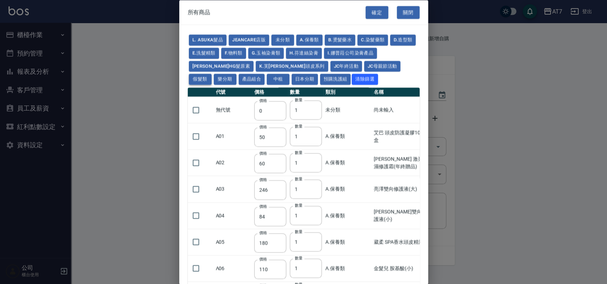
type input "1330"
type input "1780"
type input "1980"
type input "2180"
type input "2380"
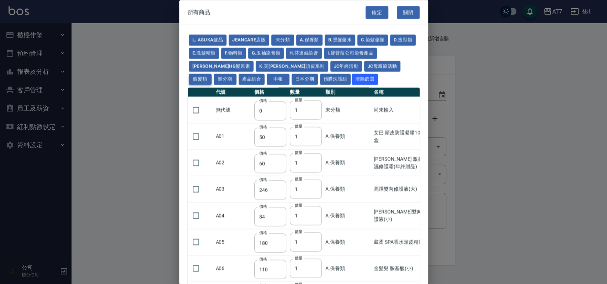
type input "2580"
type input "2780"
type input "2980"
type input "1030"
type input "1080"
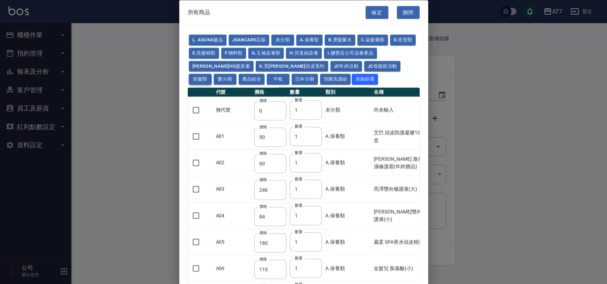
type input "1130"
type input "1230"
type input "1280"
type input "1380"
type input "2180"
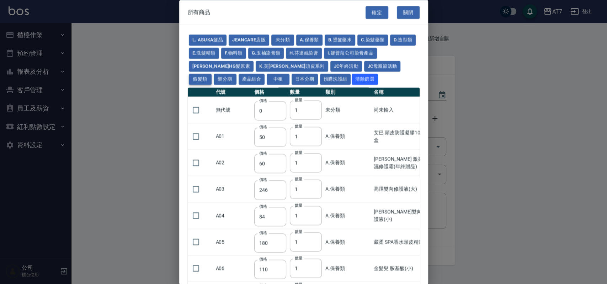
type input "2380"
type input "2580"
type input "2780"
type input "2980"
type input "730"
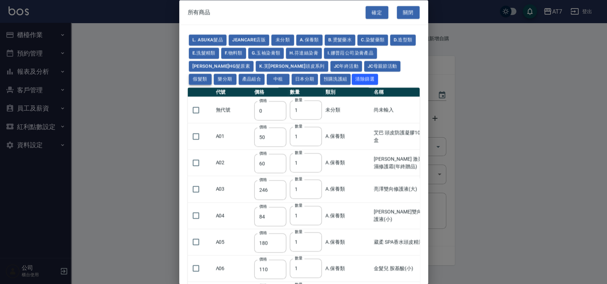
type input "780"
type input "830"
type input "930"
type input "980"
type input "560"
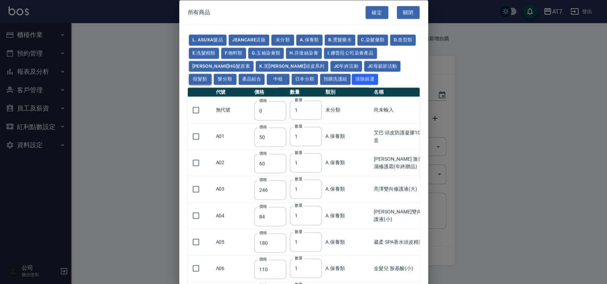
type input "775"
type input "580"
type input "2230"
type input "1180"
type input "1030"
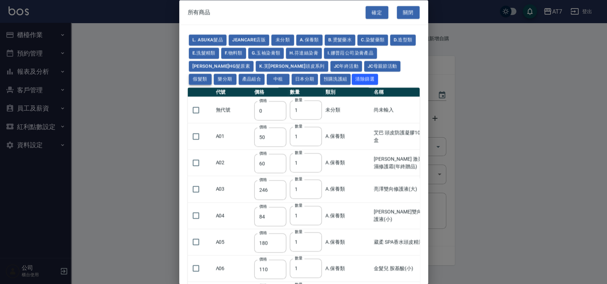
type input "1080"
type input "1130"
type input "1180"
type input "1230"
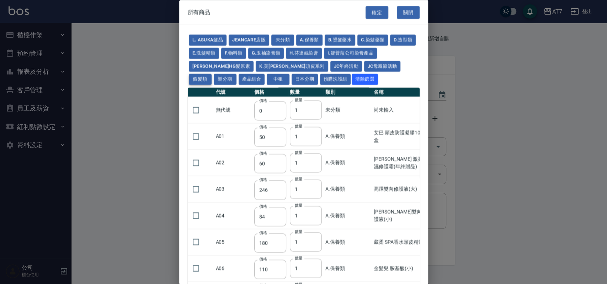
type input "2130"
type input "2330"
type input "2530"
type input "930"
type input "170"
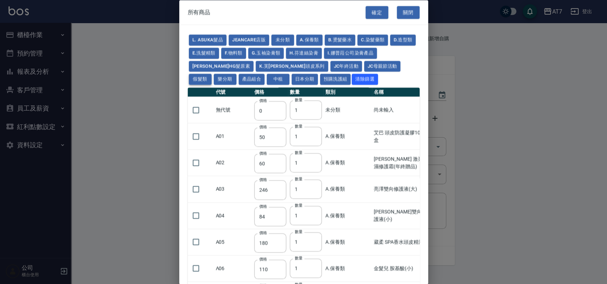
type input "170"
type input "1380"
type input "1530"
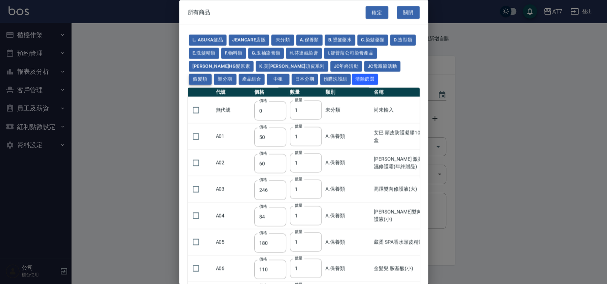
type input "1680"
type input "1830"
type input "1980"
type input "2130"
type input "1930"
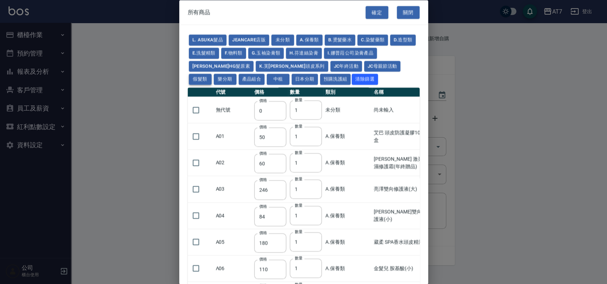
type input "2730"
type input "2780"
type input "2980"
type input "2380"
type input "2580"
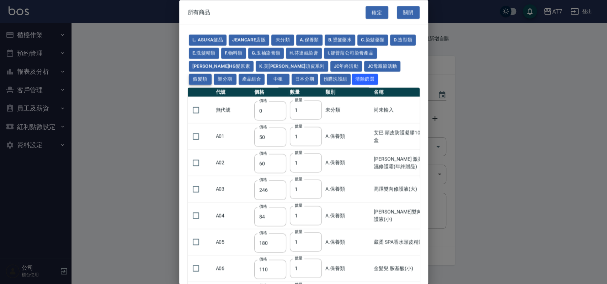
type input "2780"
type input "2980"
type input "3180"
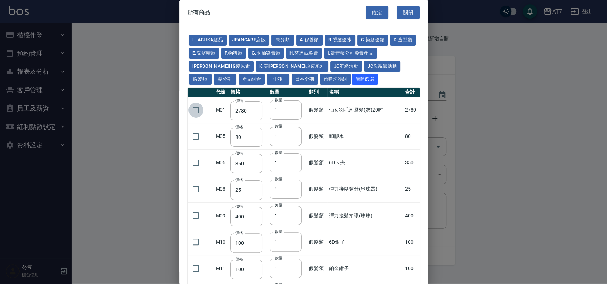
click at [197, 107] on input "checkbox" at bounding box center [196, 109] width 15 height 15
checkbox input "true"
click at [294, 109] on input "2" at bounding box center [286, 109] width 32 height 19
type input "3"
click at [294, 109] on input "3" at bounding box center [286, 109] width 32 height 19
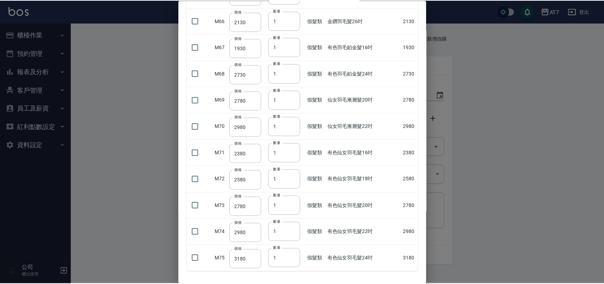
scroll to position [1727, 0]
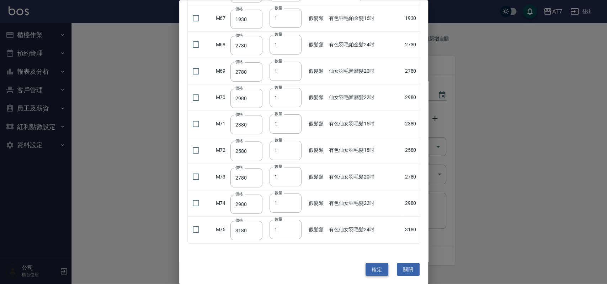
click at [369, 265] on button "確定" at bounding box center [377, 268] width 23 height 13
type input "仙女羽毛漸層髮(灰)20吋"
type input "2780"
type input "3"
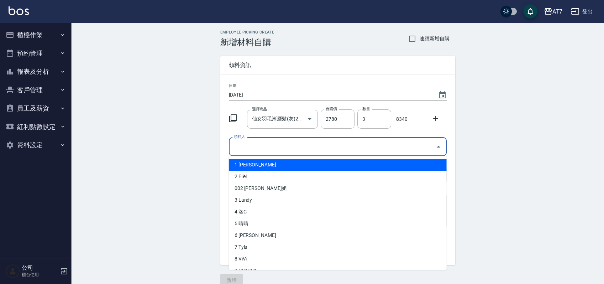
click at [292, 147] on input "領料人" at bounding box center [332, 146] width 201 height 12
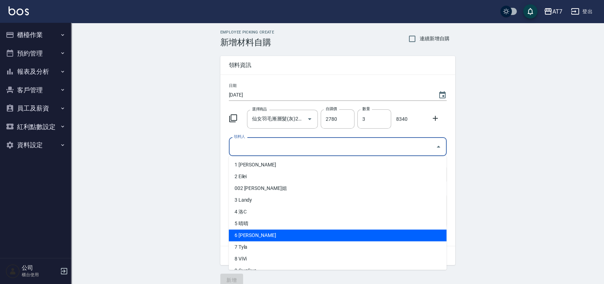
click at [253, 232] on li "6 Teresa" at bounding box center [338, 235] width 218 height 12
type input "Teresa"
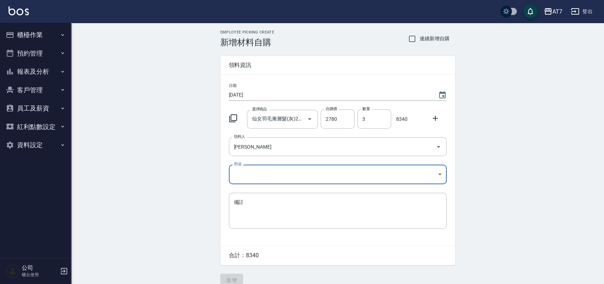
click at [280, 170] on body "AT7 登出 櫃檯作業 打帳單 帳單列表 掛單列表 現金收支登錄 高階收支登錄 材料自購登錄 每日結帳 排班表 現場電腦打卡 預約管理 預約管理 單日預約紀錄…" at bounding box center [302, 146] width 604 height 293
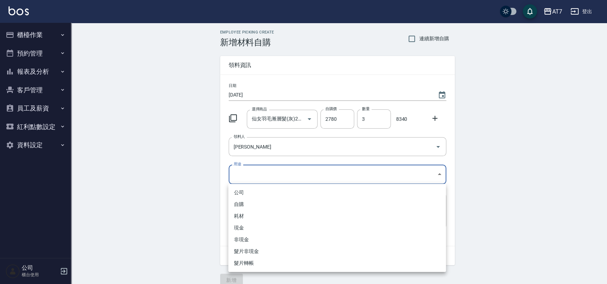
click at [260, 215] on li "耗材" at bounding box center [337, 216] width 218 height 12
type input "耗材"
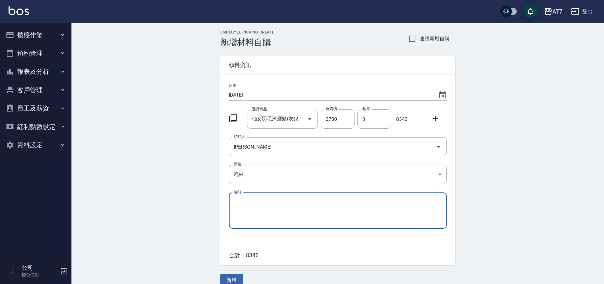
click at [279, 215] on textarea "備註" at bounding box center [338, 210] width 208 height 24
type textarea "5"
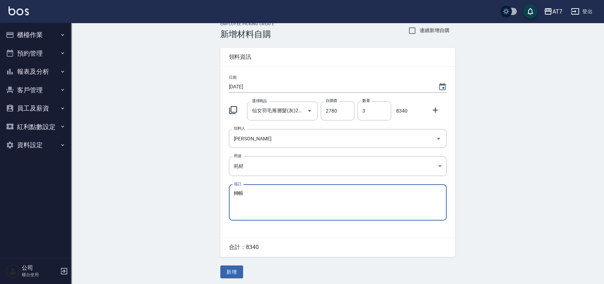
scroll to position [10, 0]
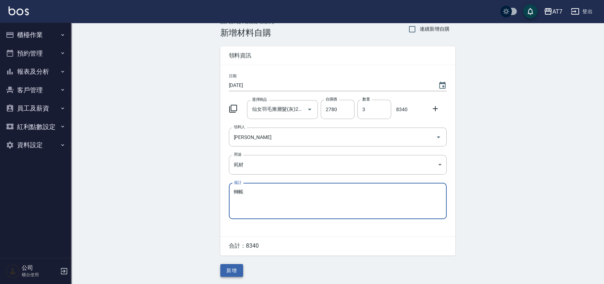
type textarea "轉帳"
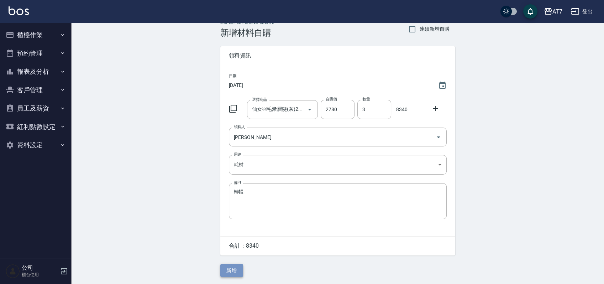
click at [235, 268] on button "新增" at bounding box center [231, 270] width 23 height 13
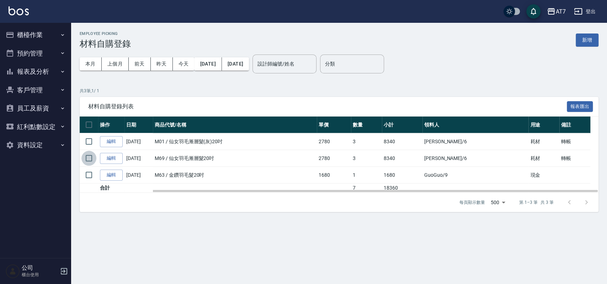
click at [91, 158] on input "checkbox" at bounding box center [88, 158] width 15 height 15
checkbox input "true"
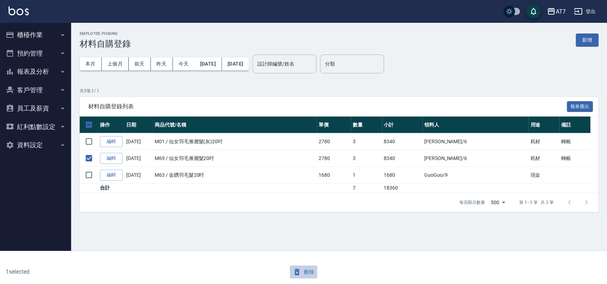
click at [310, 272] on button "刪除" at bounding box center [303, 271] width 27 height 13
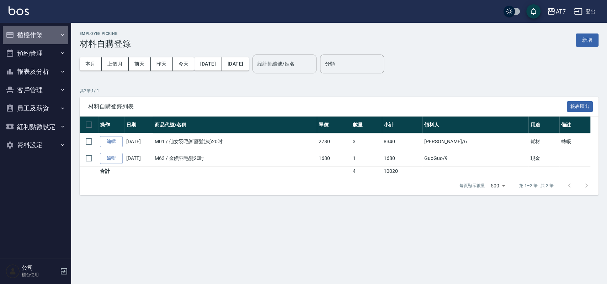
click at [46, 32] on button "櫃檯作業" at bounding box center [35, 35] width 65 height 19
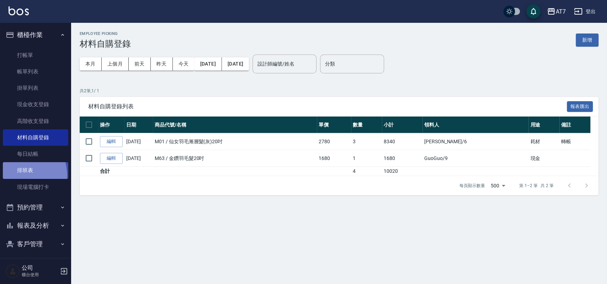
click at [21, 175] on link "排班表" at bounding box center [35, 170] width 65 height 16
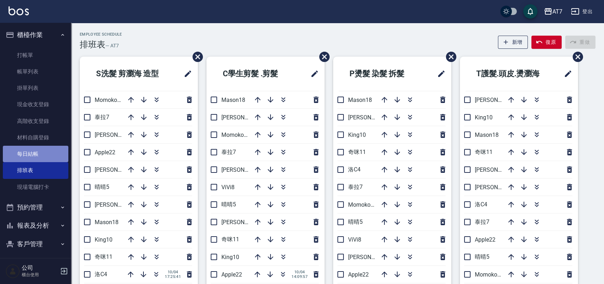
click at [42, 151] on link "每日結帳" at bounding box center [35, 154] width 65 height 16
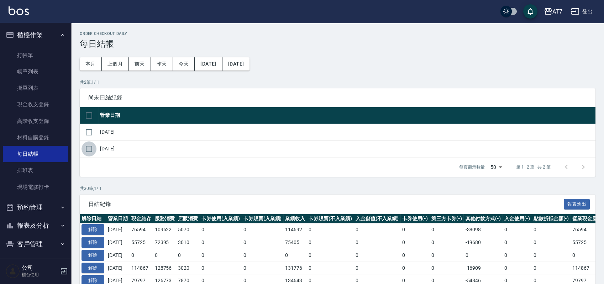
click at [89, 150] on input "checkbox" at bounding box center [88, 148] width 15 height 15
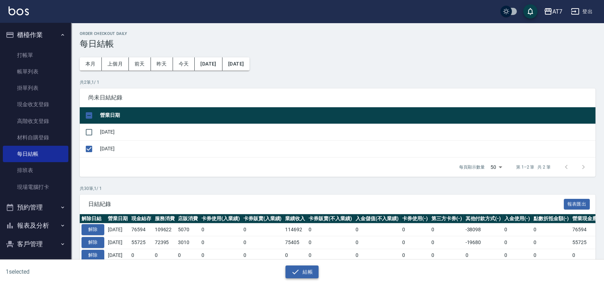
click at [299, 273] on icon "button" at bounding box center [295, 271] width 9 height 9
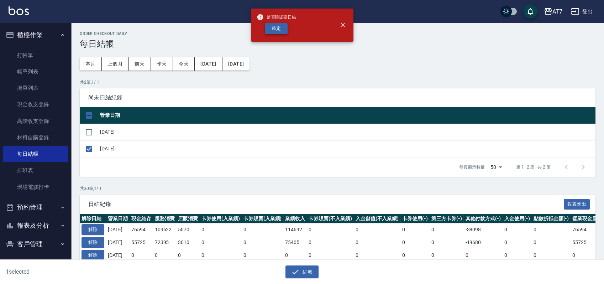
click at [284, 31] on button "確定" at bounding box center [276, 28] width 23 height 11
checkbox input "false"
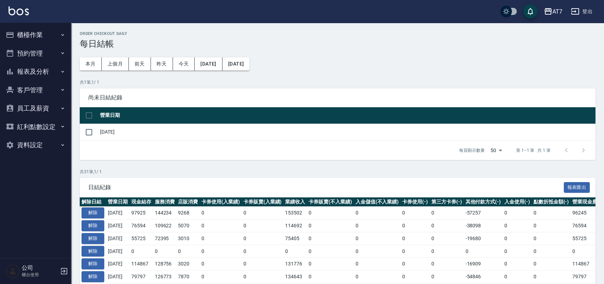
click at [44, 68] on button "報表及分析" at bounding box center [35, 71] width 65 height 19
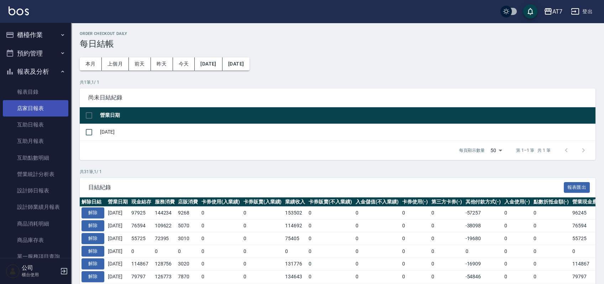
click at [37, 104] on link "店家日報表" at bounding box center [35, 108] width 65 height 16
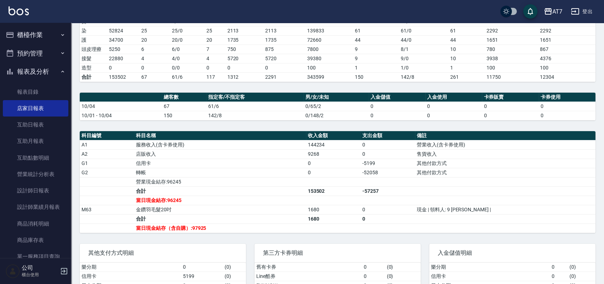
scroll to position [194, 0]
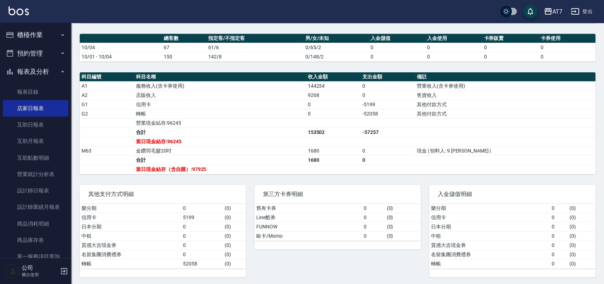
click at [538, 179] on div "入金儲值明細 樂分期 0 ( 0 ) 信用卡 0 ( 0 ) 日本分期 0 ( 0 ) 中租 0 ( 0 ) 質感大吉現金券 0 ( 0 ) 名留集團消費禮券…" at bounding box center [508, 226] width 175 height 101
